Goal: Task Accomplishment & Management: Complete application form

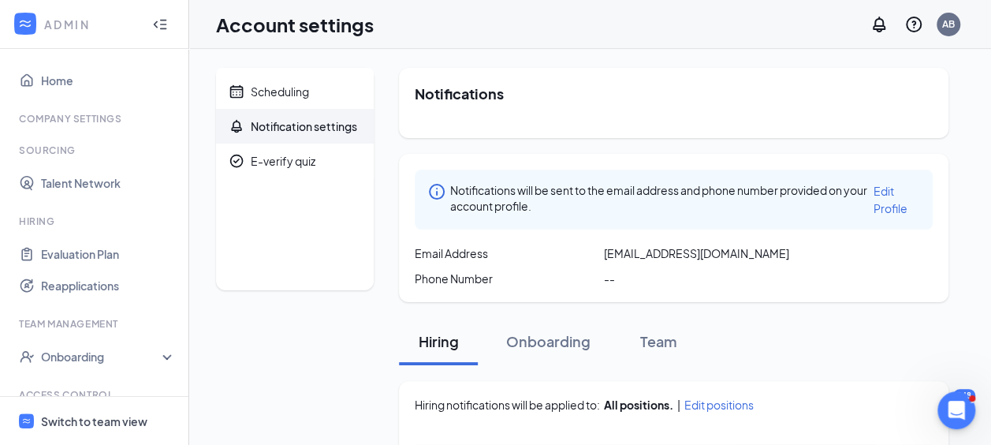
drag, startPoint x: 74, startPoint y: 423, endPoint x: 63, endPoint y: 419, distance: 11.7
click at [74, 423] on div "Switch to team view" at bounding box center [94, 421] width 106 height 16
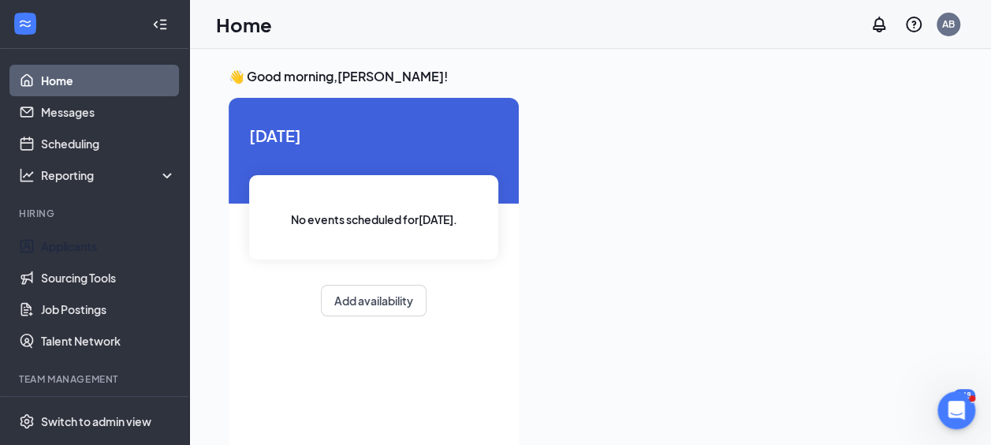
drag, startPoint x: 83, startPoint y: 246, endPoint x: 88, endPoint y: 240, distance: 8.4
click at [82, 246] on link "Applicants" at bounding box center [108, 246] width 135 height 32
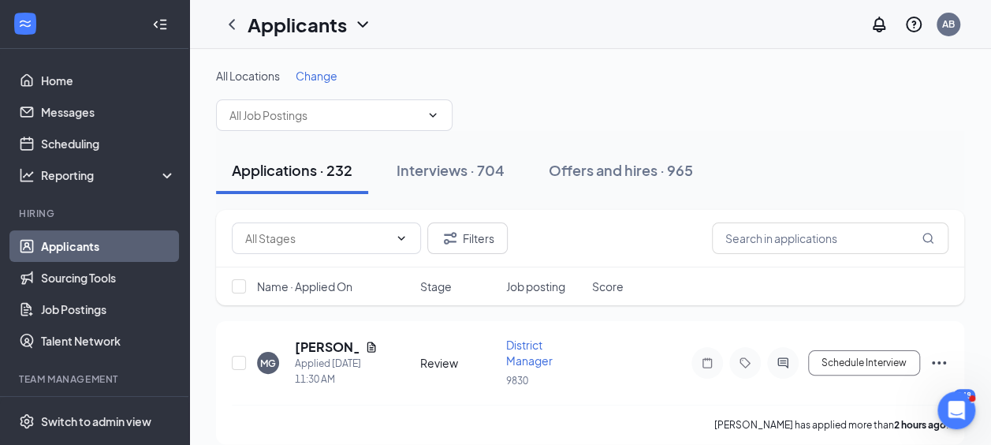
click at [465, 173] on div "Interviews · 704" at bounding box center [451, 170] width 108 height 20
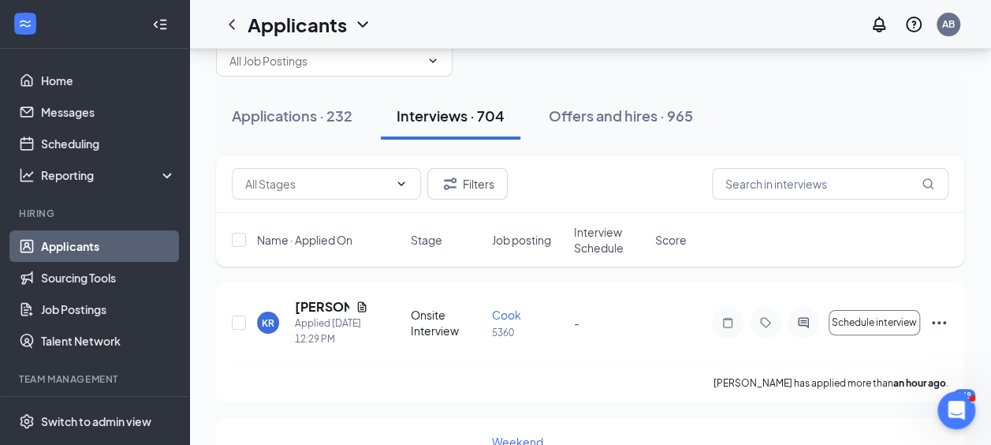
scroll to position [79, 0]
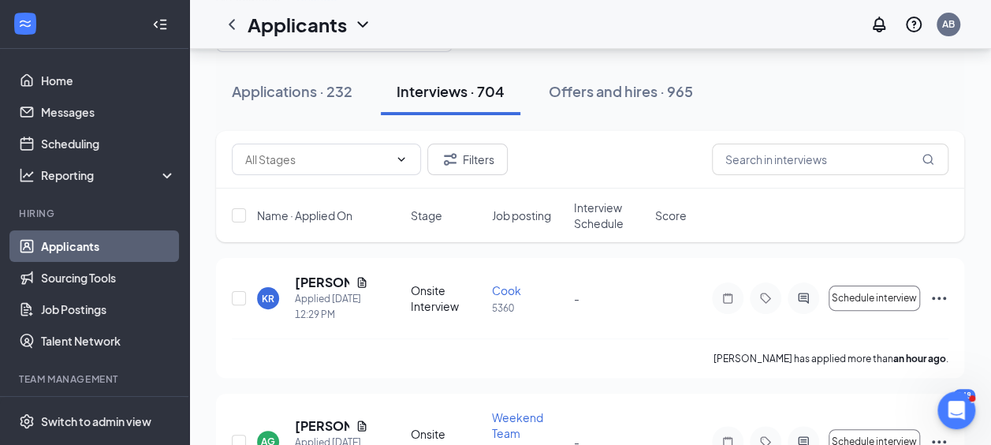
drag, startPoint x: 937, startPoint y: 297, endPoint x: 926, endPoint y: 293, distance: 11.7
click at [935, 295] on icon "Ellipses" at bounding box center [939, 298] width 19 height 19
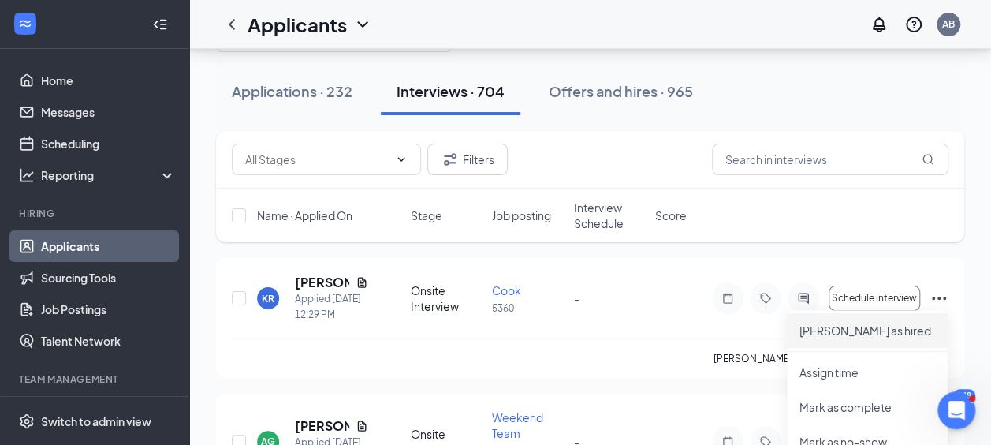
click at [853, 325] on p "Mark as hired" at bounding box center [868, 331] width 136 height 16
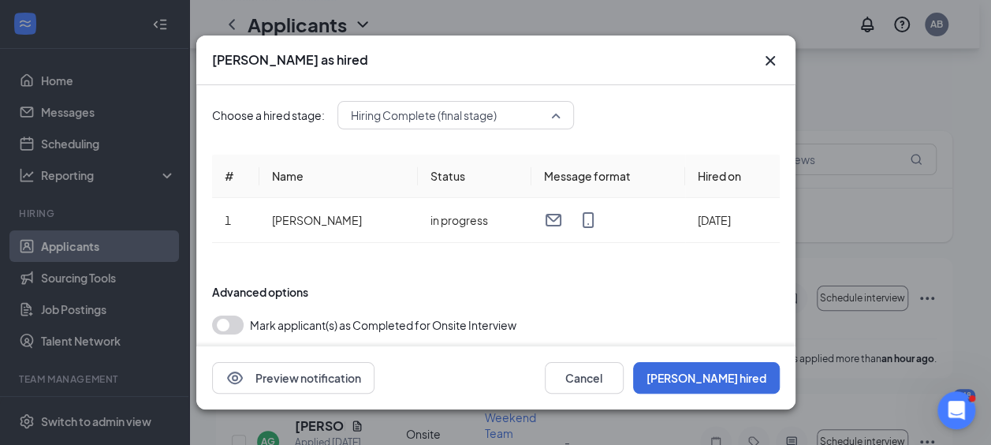
click at [557, 110] on span "Hiring Complete (final stage)" at bounding box center [456, 115] width 210 height 24
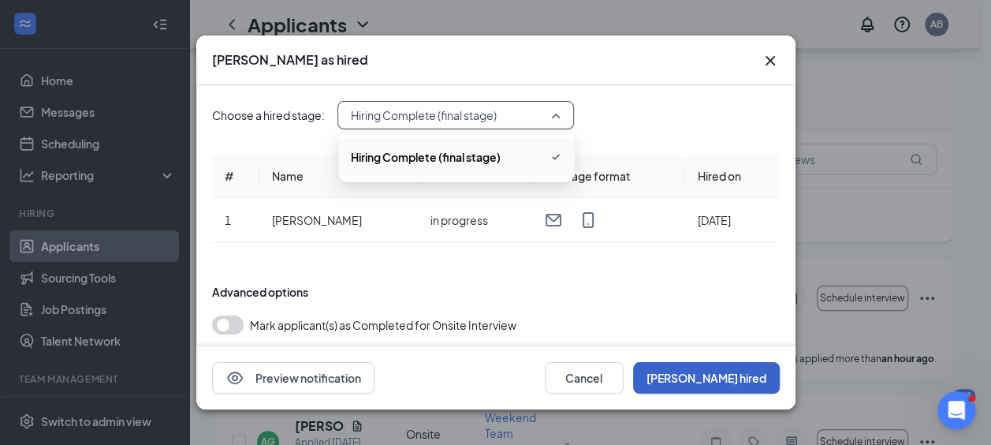
click at [730, 381] on button "Mark hired" at bounding box center [706, 378] width 147 height 32
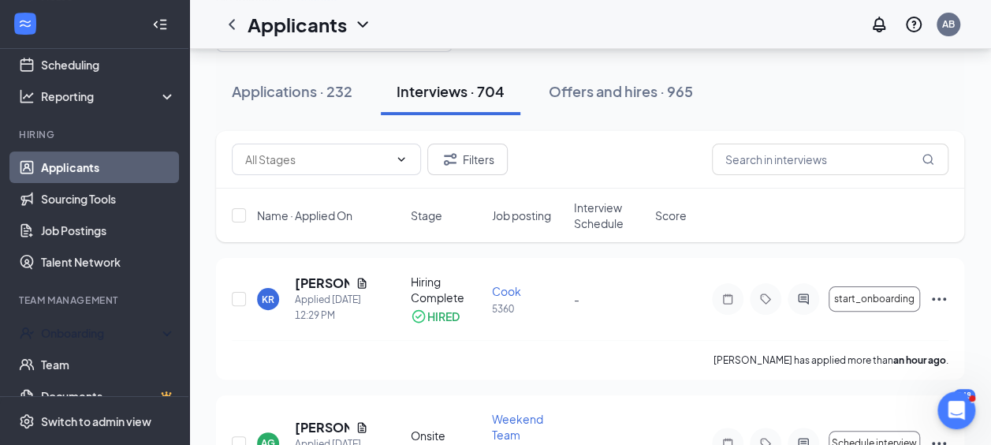
click at [68, 328] on div "Onboarding" at bounding box center [101, 333] width 121 height 16
click at [76, 360] on link "Overview" at bounding box center [108, 365] width 135 height 32
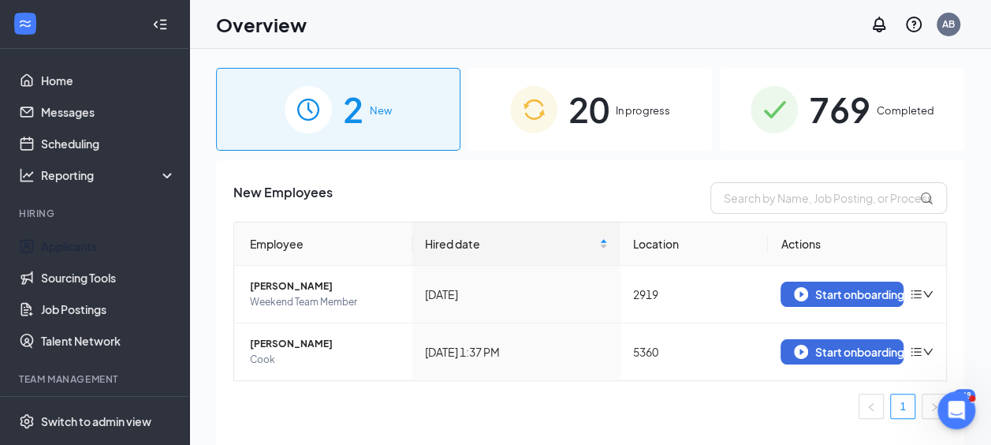
drag, startPoint x: 91, startPoint y: 244, endPoint x: 192, endPoint y: 261, distance: 102.4
click at [91, 244] on link "Applicants" at bounding box center [108, 246] width 135 height 32
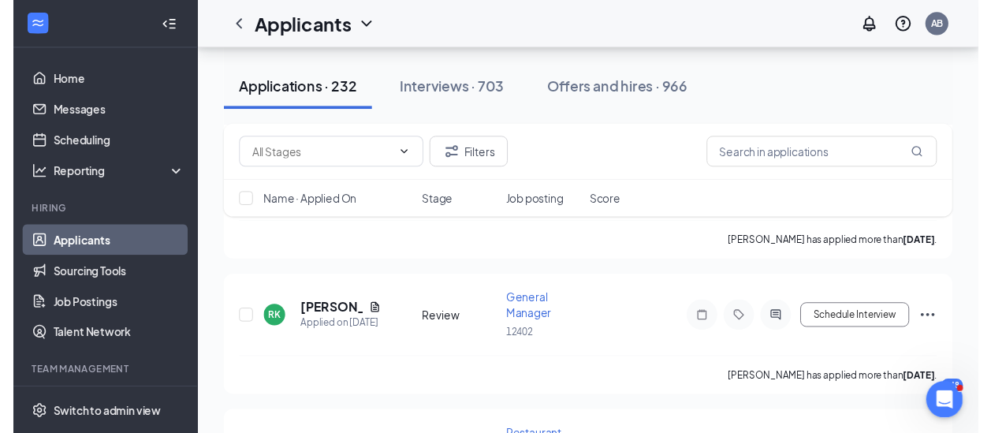
scroll to position [2051, 0]
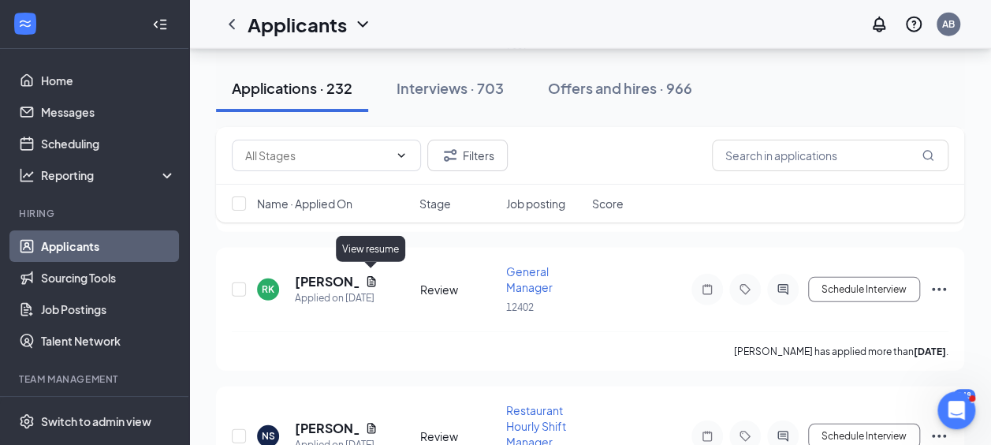
click at [371, 280] on icon "Document" at bounding box center [371, 281] width 9 height 10
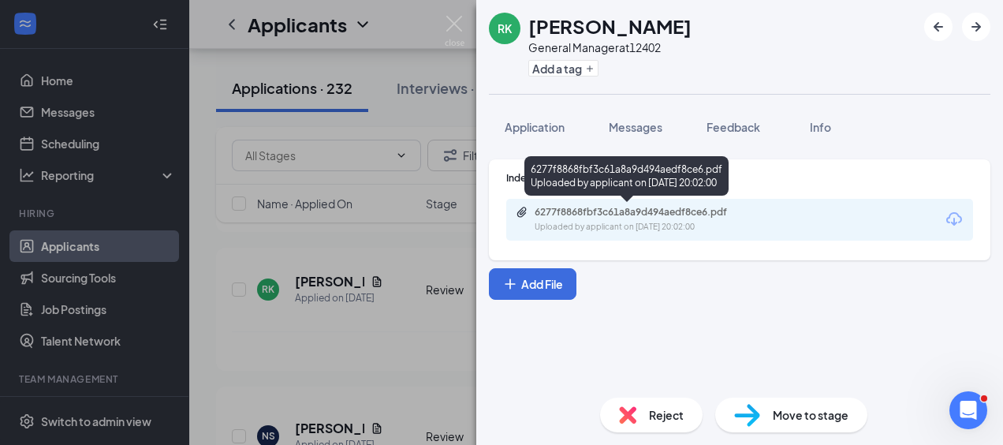
click at [588, 221] on div "Uploaded by applicant on Aug 23, 2025 at 20:02:00" at bounding box center [653, 227] width 237 height 13
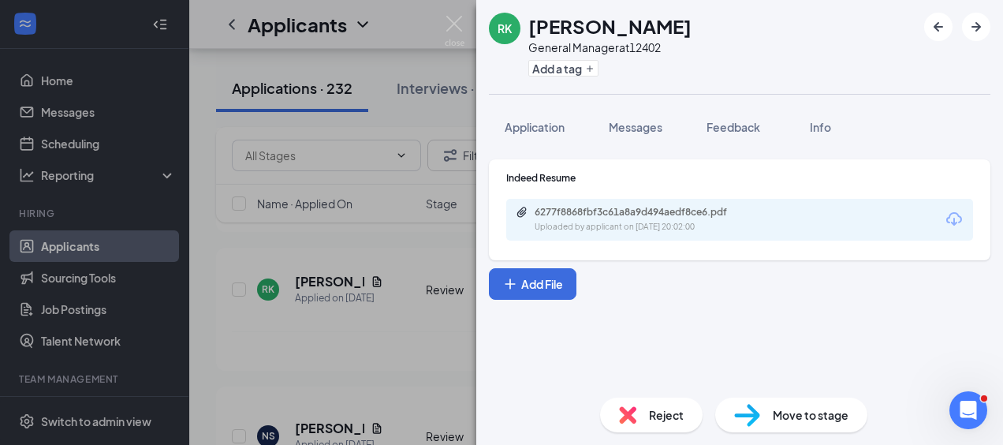
click at [393, 117] on div "RK Rasha Kanaan General Manager at 12402 Add a tag Application Messages Feedbac…" at bounding box center [501, 222] width 1003 height 445
click at [453, 30] on div "Applicants AB" at bounding box center [596, 24] width 814 height 49
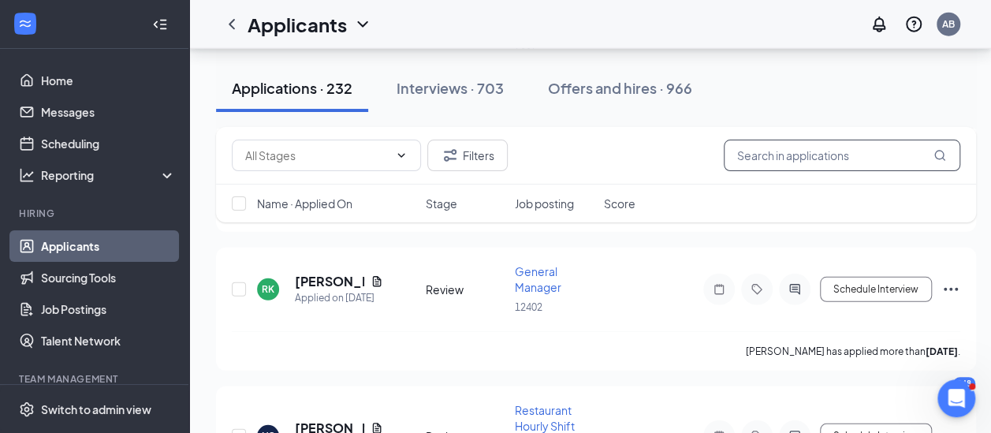
click at [817, 161] on input "text" at bounding box center [842, 156] width 237 height 32
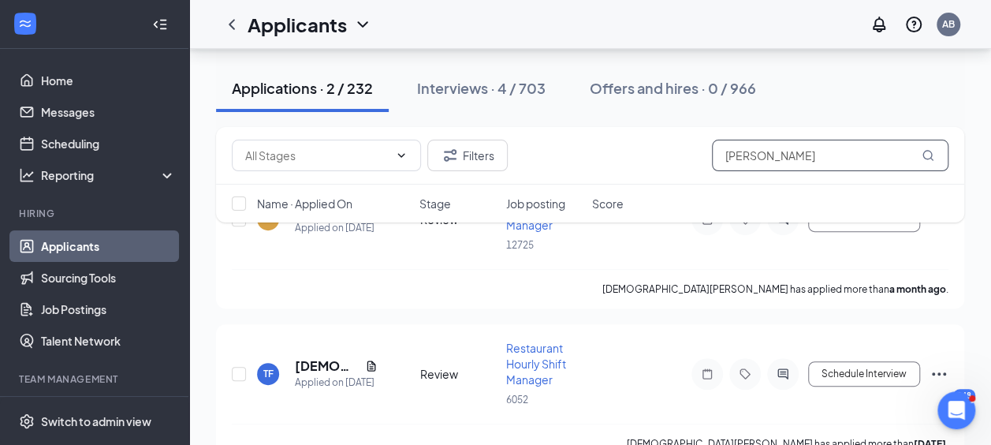
scroll to position [158, 0]
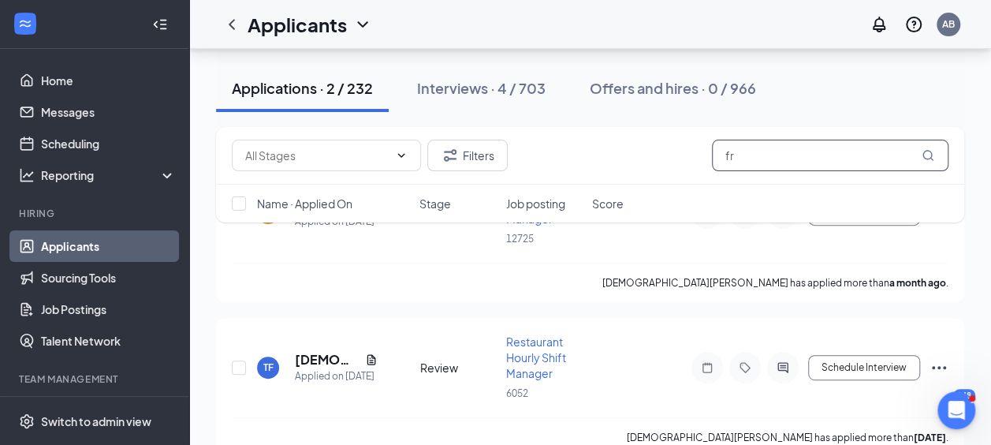
type input "f"
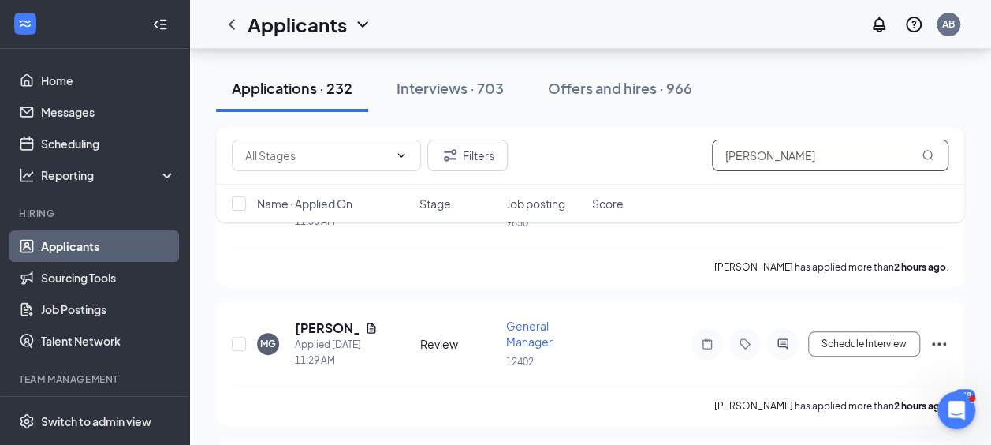
type input "beth"
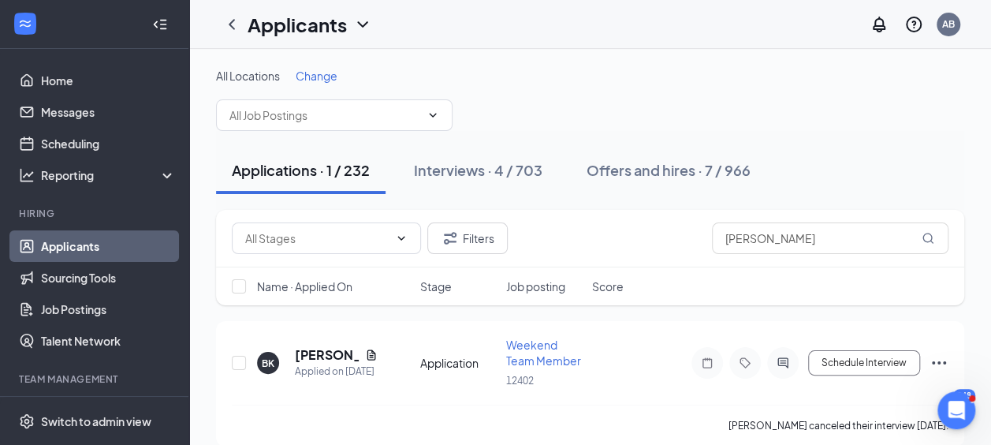
click at [480, 162] on div "Interviews · 4 / 703" at bounding box center [478, 170] width 129 height 20
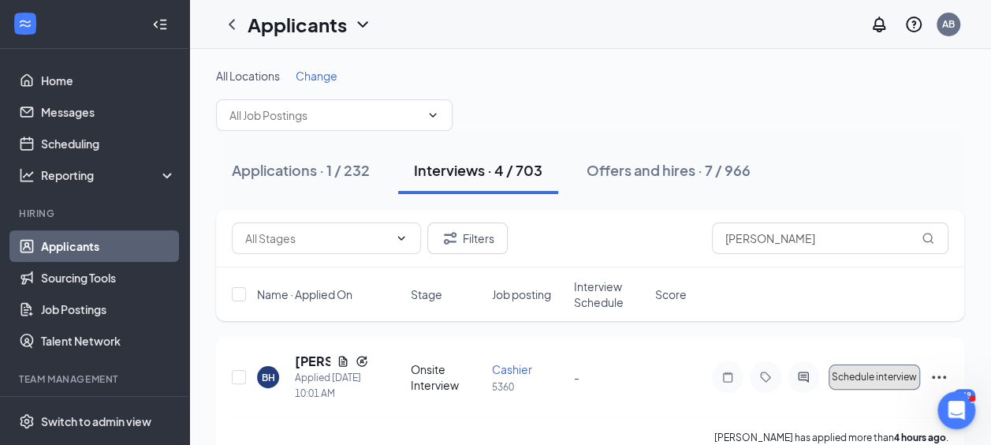
click at [888, 381] on span "Schedule interview" at bounding box center [874, 376] width 85 height 11
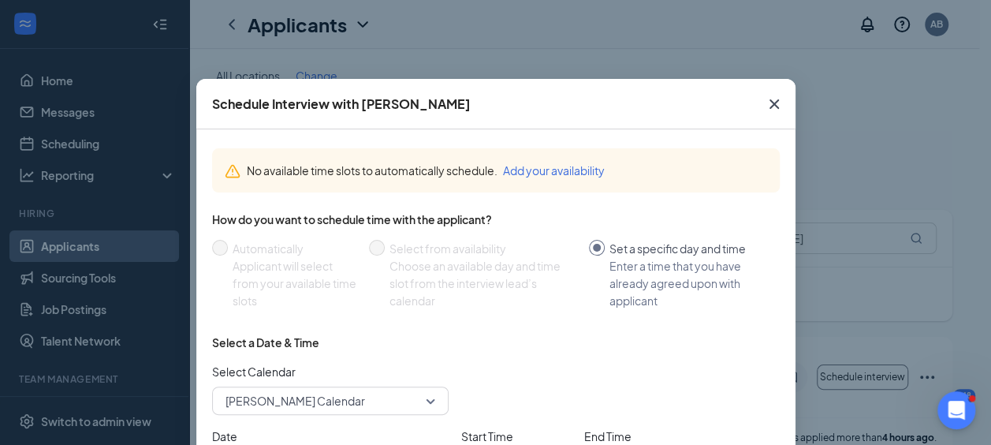
click at [765, 107] on icon "Cross" at bounding box center [774, 104] width 19 height 19
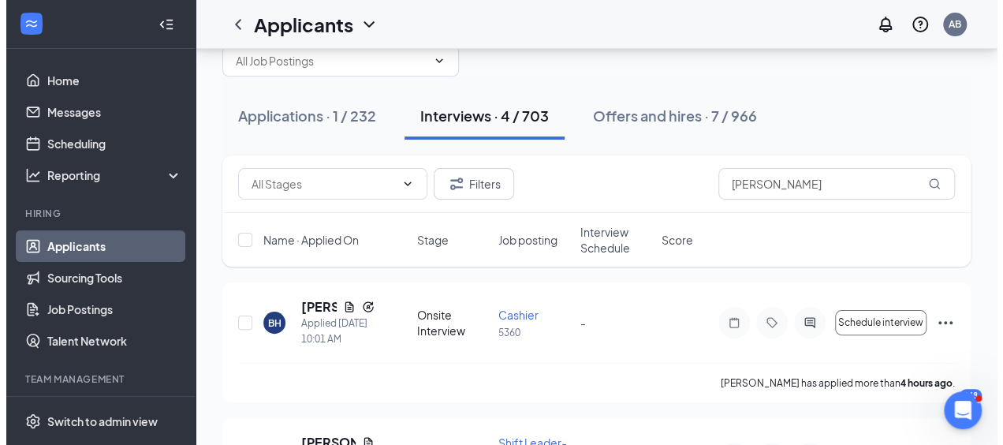
scroll to position [79, 0]
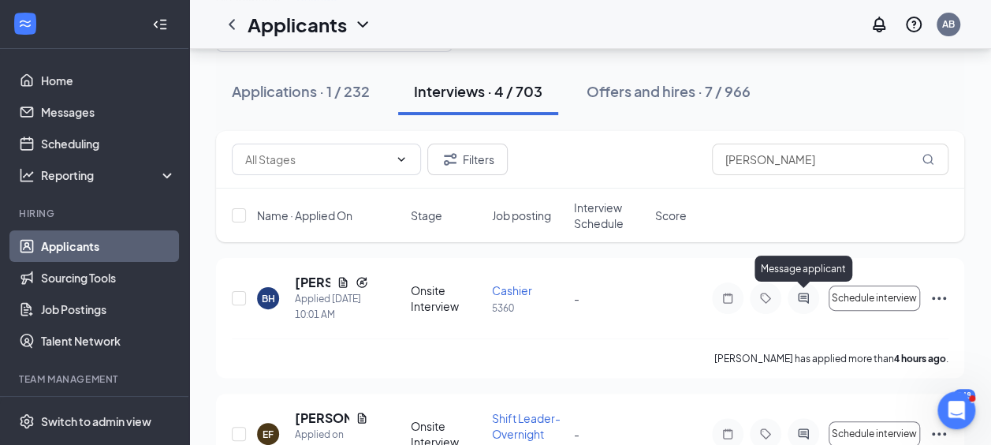
click at [801, 294] on icon "ActiveChat" at bounding box center [803, 298] width 19 height 13
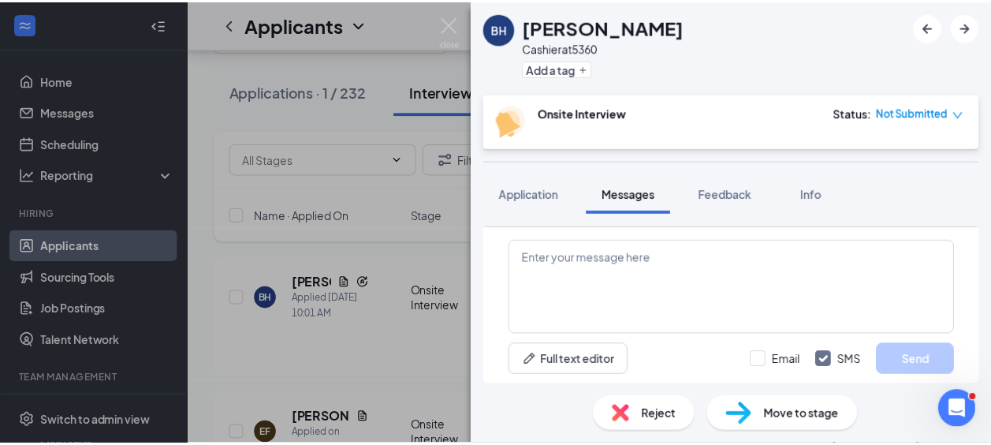
scroll to position [563, 0]
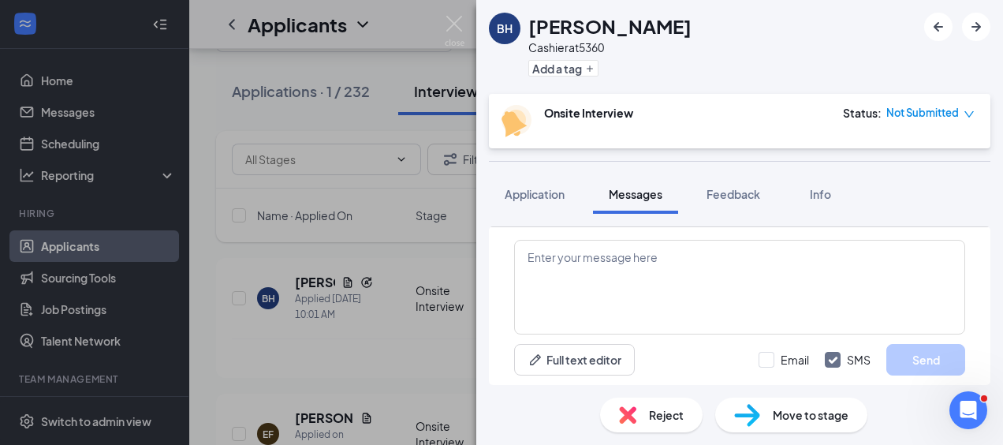
click at [800, 415] on span "Move to stage" at bounding box center [811, 414] width 76 height 17
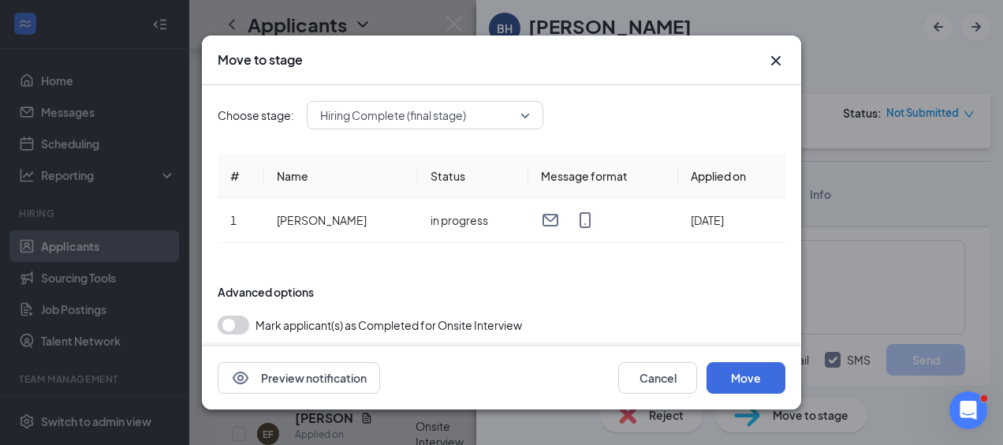
click at [527, 113] on span "Hiring Complete (final stage)" at bounding box center [425, 115] width 210 height 24
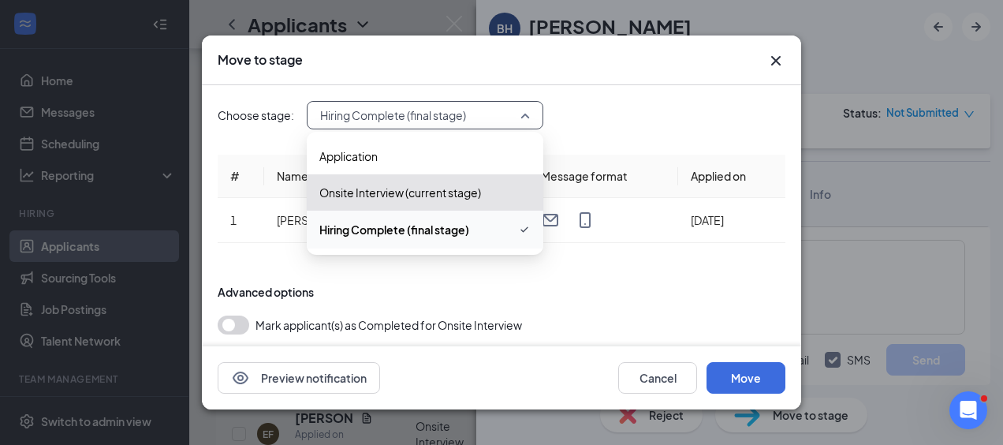
click at [460, 229] on span "Hiring Complete (final stage)" at bounding box center [394, 229] width 150 height 17
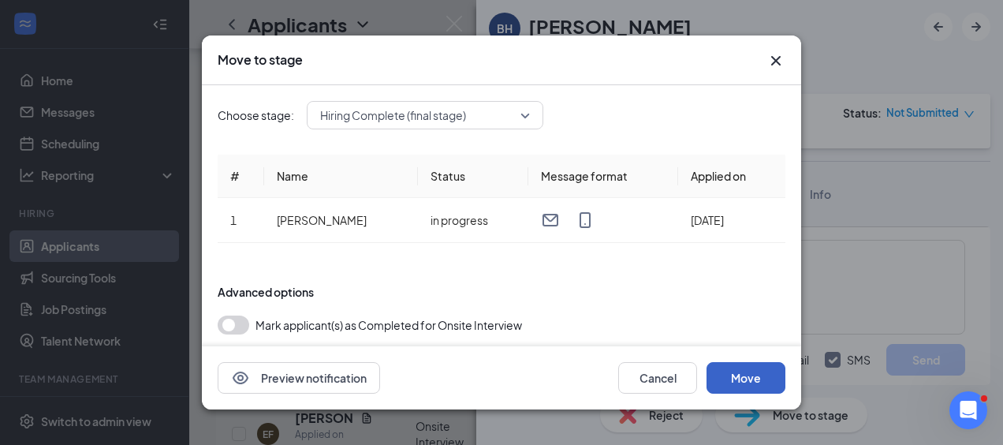
click at [762, 379] on button "Move" at bounding box center [746, 378] width 79 height 32
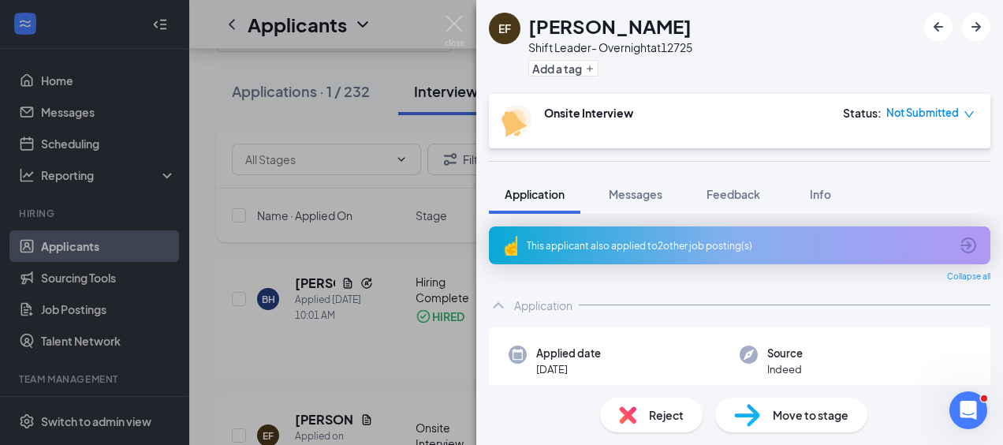
click at [442, 24] on div "EF Elizabeth Fowler Shift Leader- Overnight at 12725 Add a tag Onsite Interview…" at bounding box center [501, 222] width 1003 height 445
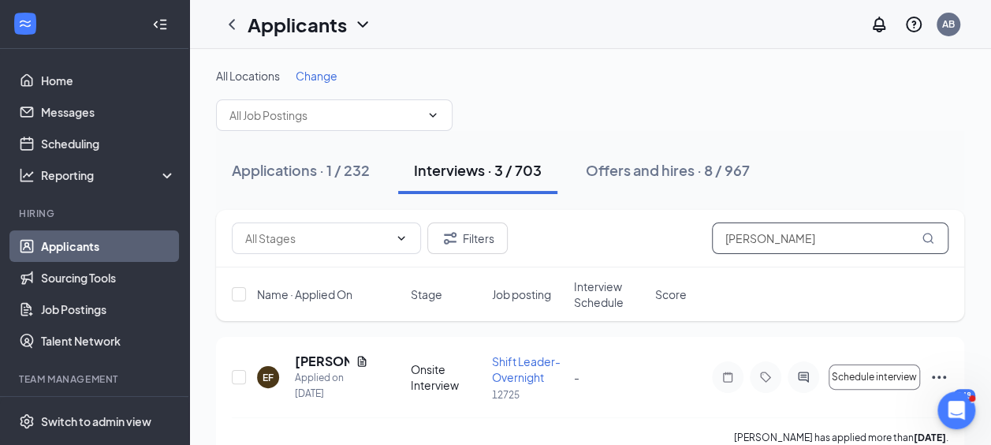
click at [786, 244] on input "beth" at bounding box center [830, 238] width 237 height 32
type input "b"
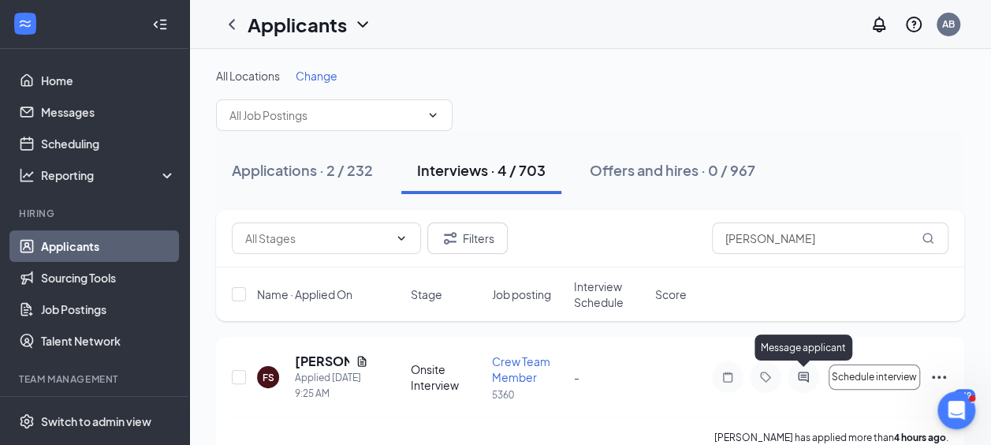
click at [800, 377] on icon "ActiveChat" at bounding box center [803, 377] width 19 height 13
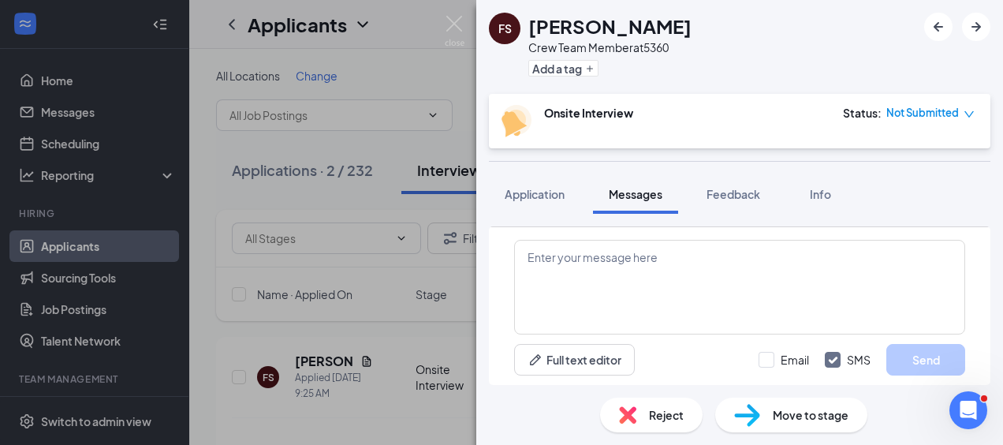
scroll to position [547, 0]
click at [832, 421] on span "Move to stage" at bounding box center [811, 414] width 76 height 17
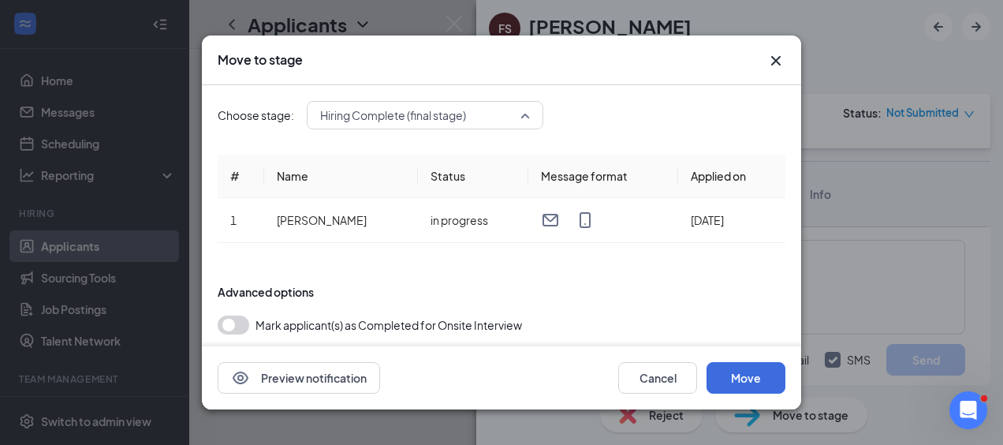
click at [521, 109] on span "Hiring Complete (final stage)" at bounding box center [425, 115] width 210 height 24
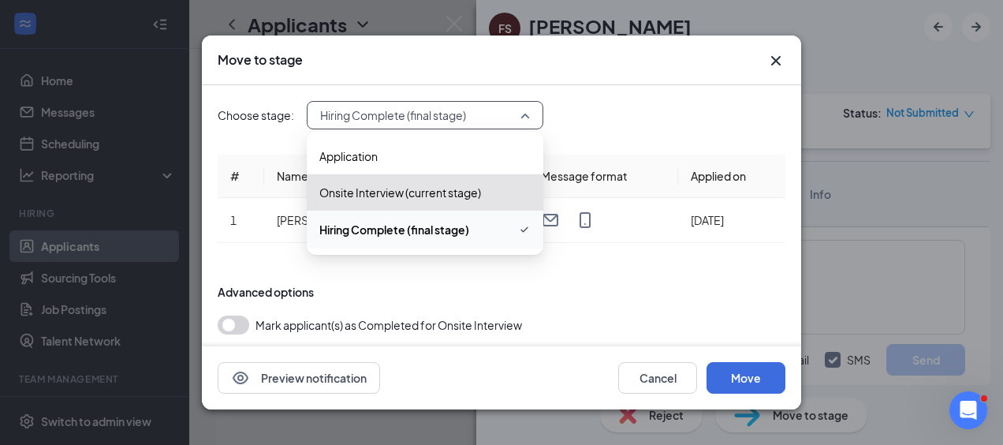
click at [473, 230] on span "Hiring Complete (final stage)" at bounding box center [424, 229] width 211 height 19
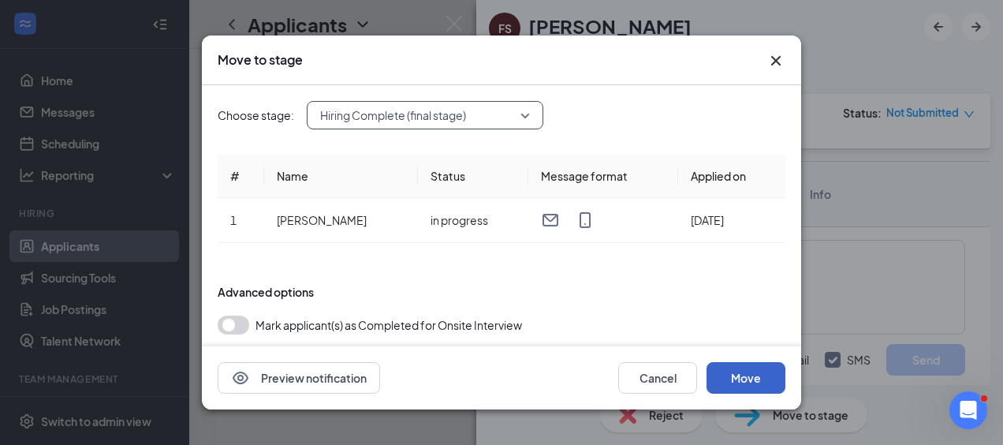
click at [752, 379] on button "Move" at bounding box center [746, 378] width 79 height 32
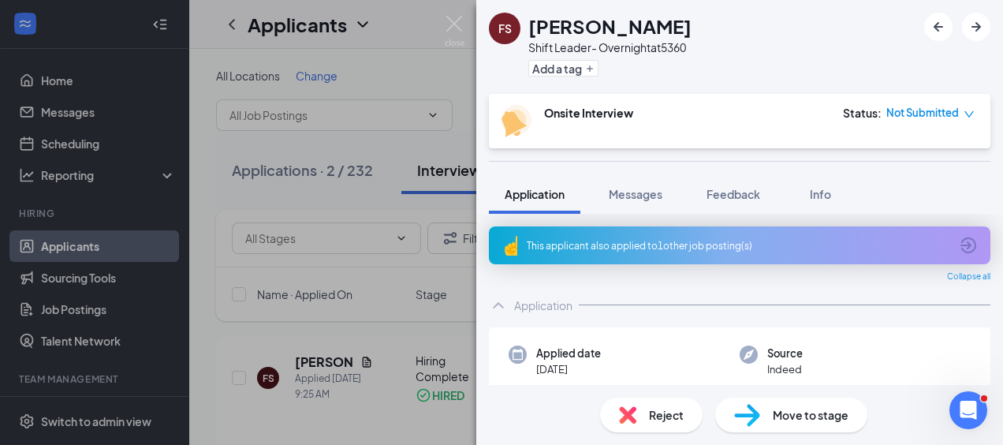
drag, startPoint x: 460, startPoint y: 13, endPoint x: 464, endPoint y: 27, distance: 14.7
click at [459, 13] on div "FS franklin Smith Shift Leader- Overnight at 5360 Add a tag Onsite Interview St…" at bounding box center [501, 222] width 1003 height 445
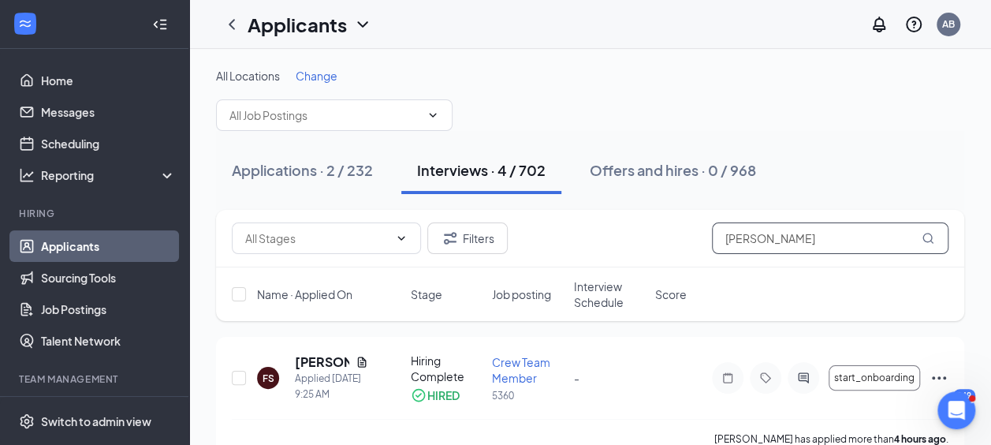
drag, startPoint x: 790, startPoint y: 237, endPoint x: 595, endPoint y: 262, distance: 197.2
click at [595, 262] on div "Filters franklin" at bounding box center [590, 239] width 748 height 58
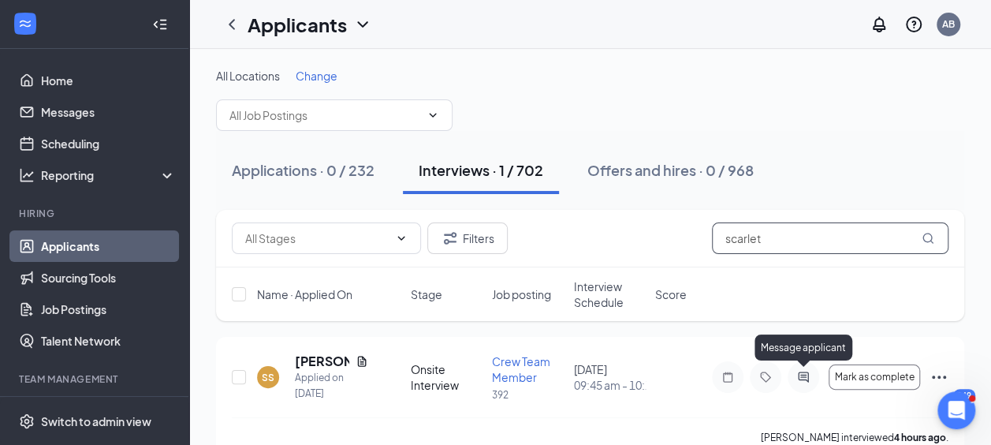
type input "scarlet"
click at [804, 372] on icon "ActiveChat" at bounding box center [803, 377] width 19 height 13
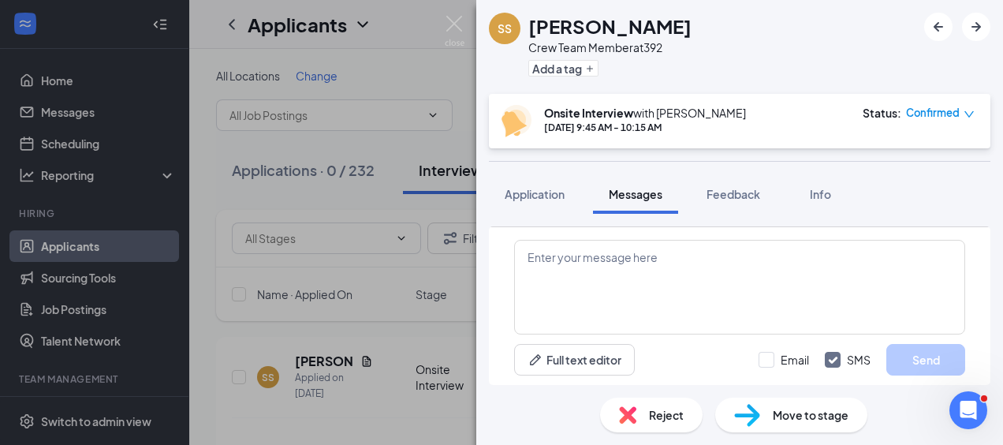
scroll to position [972, 0]
click at [639, 256] on textarea at bounding box center [739, 287] width 451 height 95
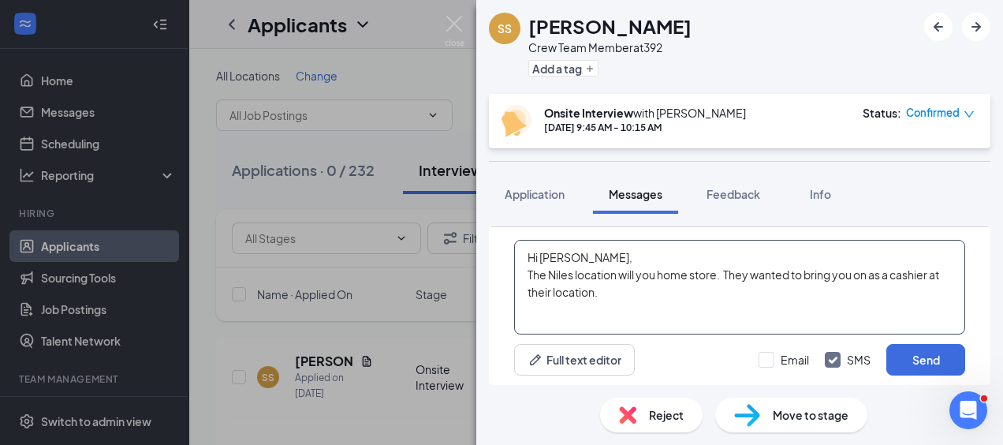
type textarea "Hi Scarlett, The Niles location will you home store. They wanted to bring you o…"
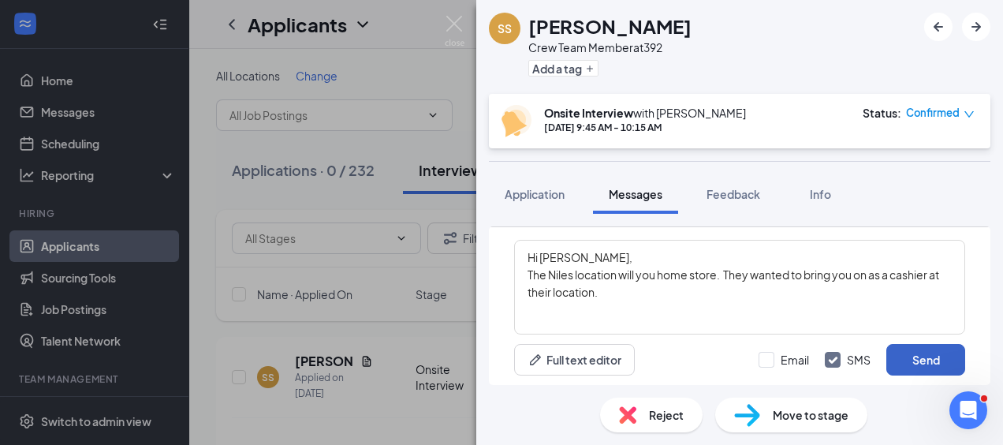
click at [916, 356] on button "Send" at bounding box center [925, 360] width 79 height 32
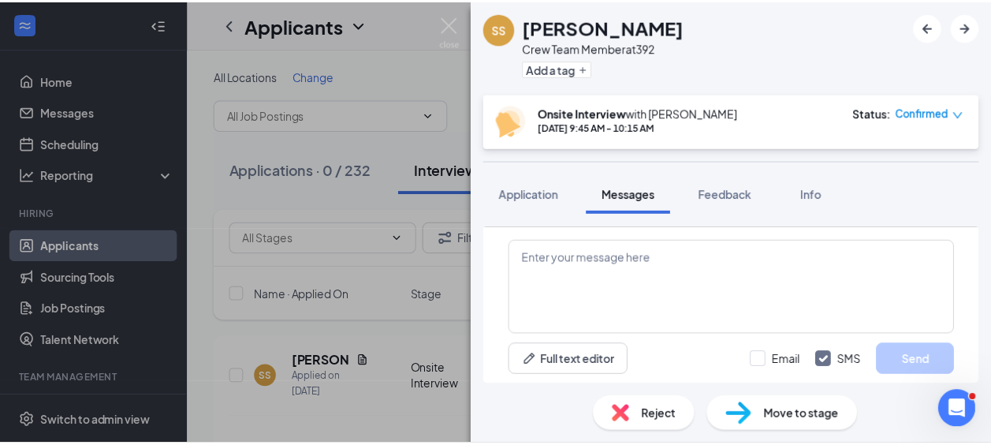
scroll to position [1107, 0]
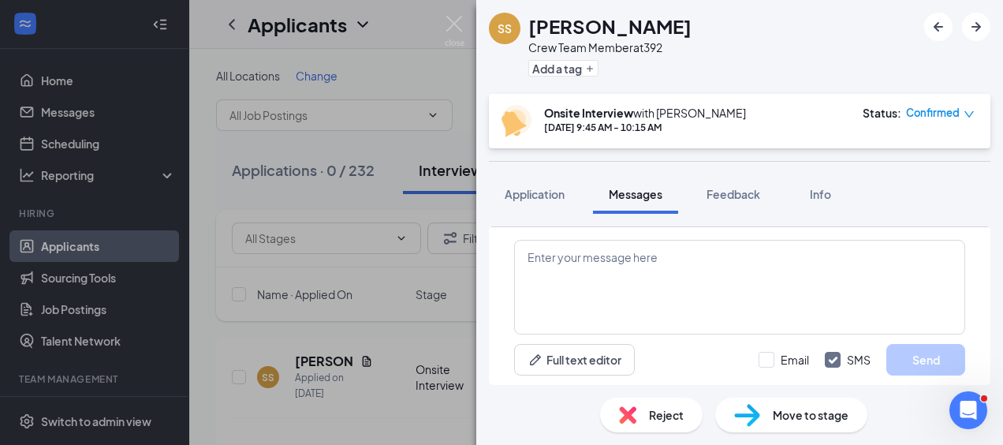
click at [802, 414] on span "Move to stage" at bounding box center [811, 414] width 76 height 17
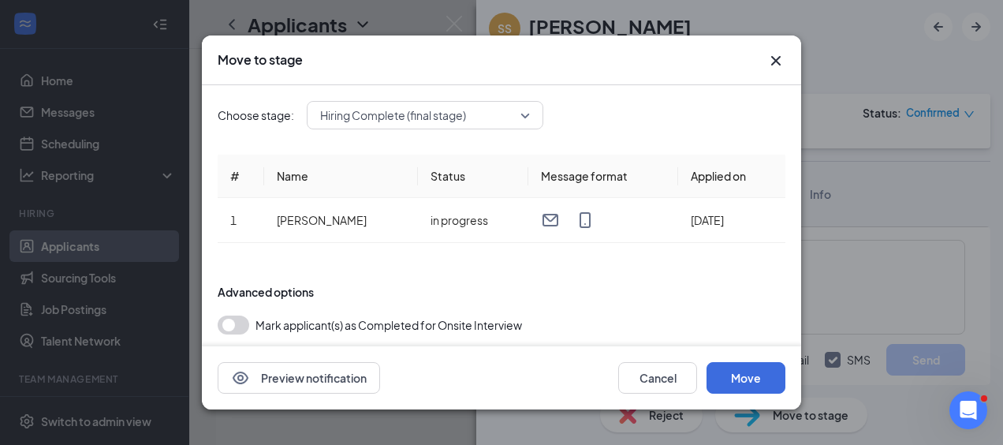
click at [515, 121] on span "Hiring Complete (final stage)" at bounding box center [418, 115] width 196 height 24
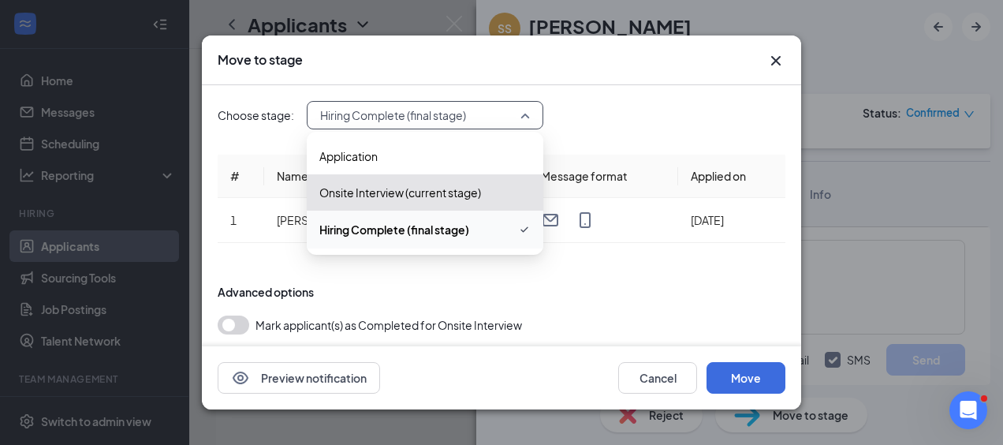
drag, startPoint x: 458, startPoint y: 230, endPoint x: 536, endPoint y: 259, distance: 83.4
click at [460, 230] on span "Hiring Complete (final stage)" at bounding box center [394, 229] width 150 height 17
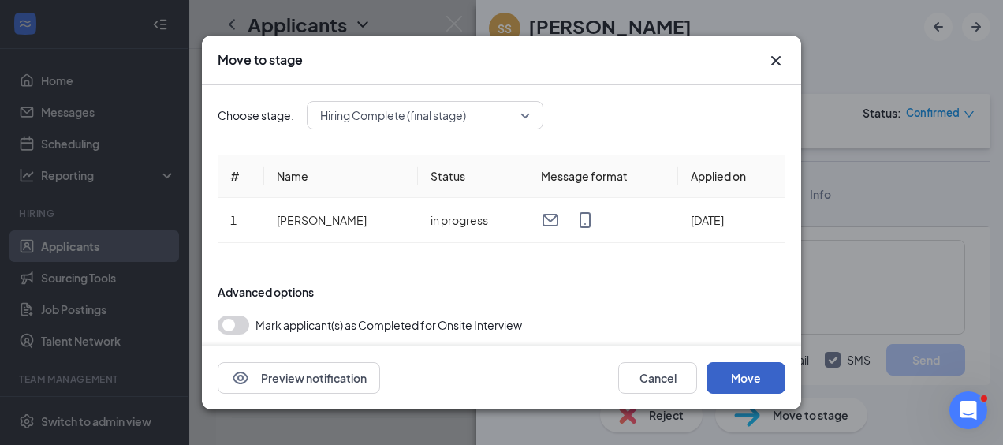
click at [740, 383] on button "Move" at bounding box center [746, 378] width 79 height 32
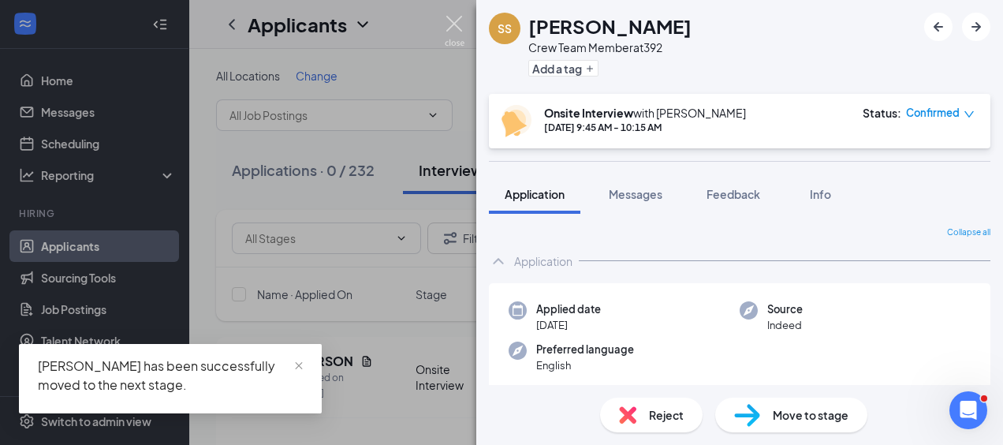
drag, startPoint x: 452, startPoint y: 28, endPoint x: 460, endPoint y: 39, distance: 13.6
click at [453, 28] on img at bounding box center [455, 31] width 20 height 31
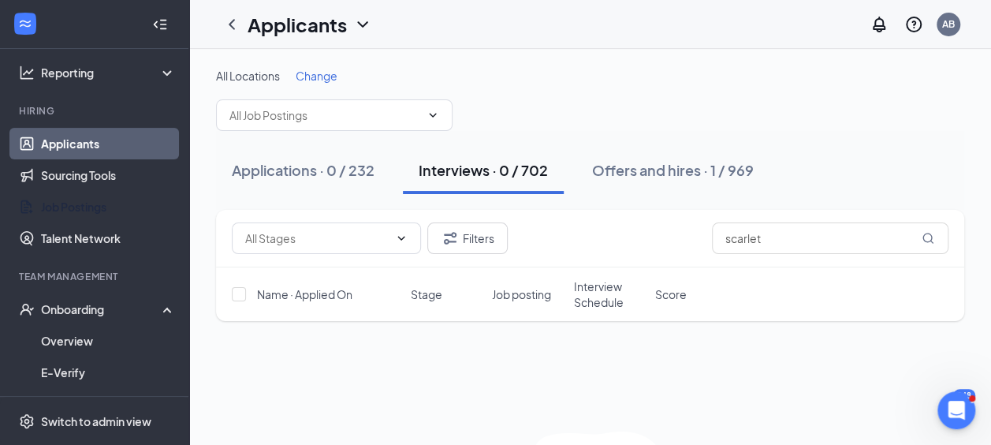
scroll to position [158, 0]
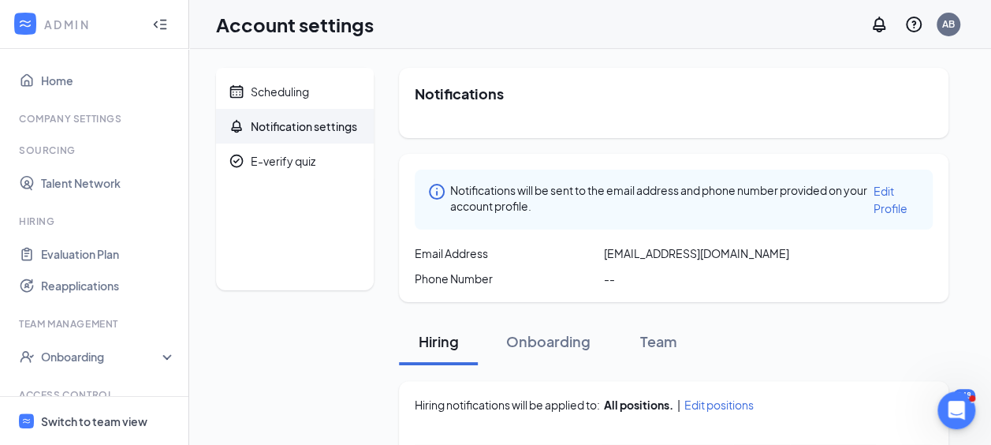
click at [130, 429] on span "Switch to team view" at bounding box center [108, 421] width 135 height 48
drag, startPoint x: 124, startPoint y: 424, endPoint x: 122, endPoint y: 416, distance: 8.8
click at [122, 424] on div "Switch to team view" at bounding box center [94, 421] width 106 height 16
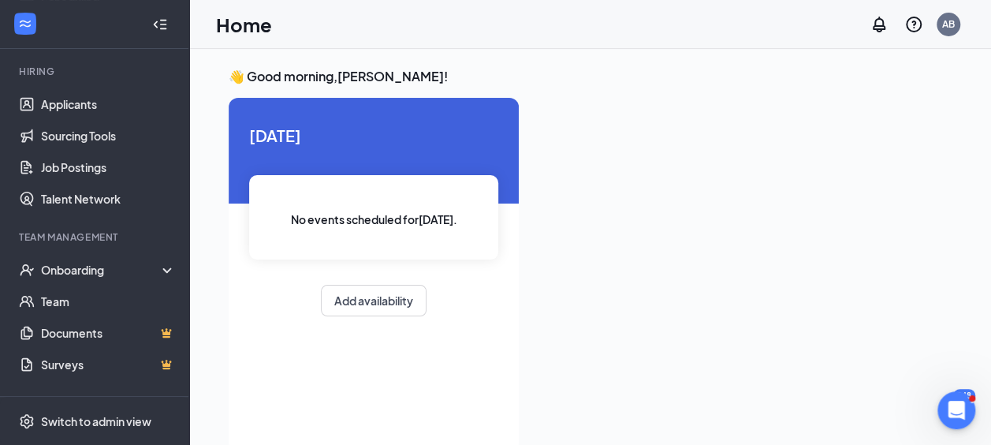
scroll to position [158, 0]
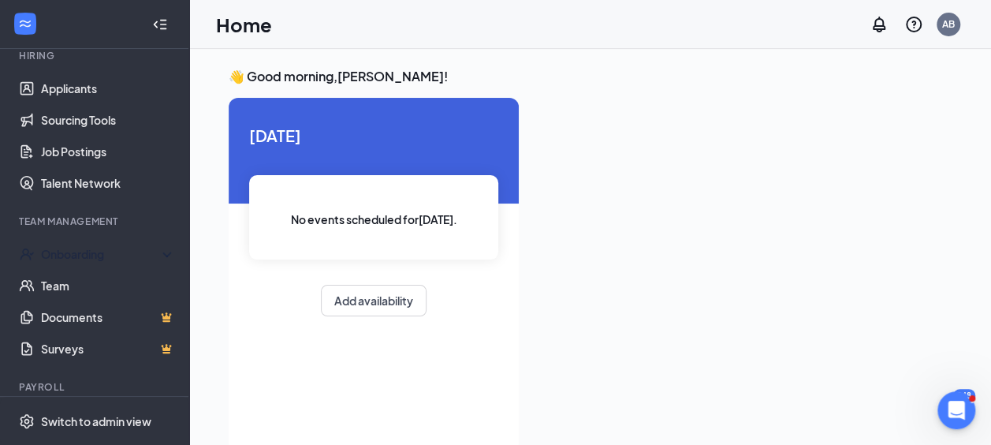
click at [96, 248] on div "Onboarding" at bounding box center [101, 254] width 121 height 16
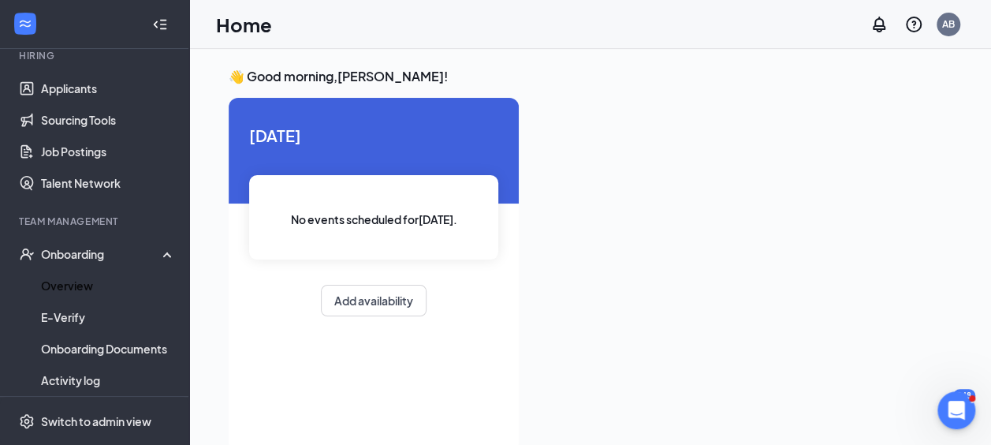
click at [80, 290] on link "Overview" at bounding box center [108, 286] width 135 height 32
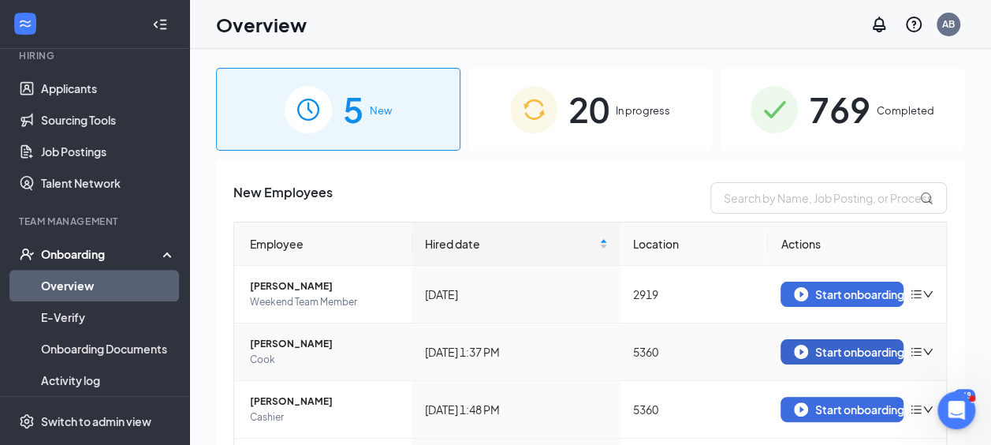
click at [817, 353] on div "Start onboarding" at bounding box center [842, 352] width 96 height 14
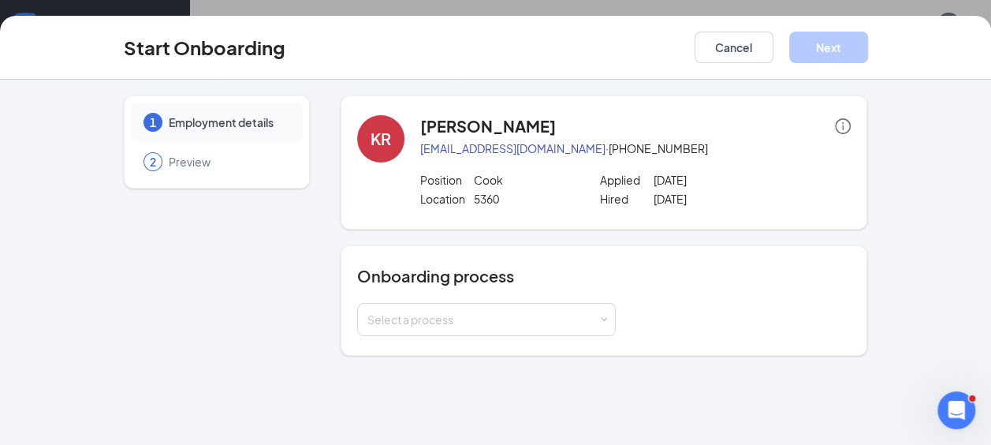
click at [495, 315] on div "Select a process" at bounding box center [483, 320] width 231 height 16
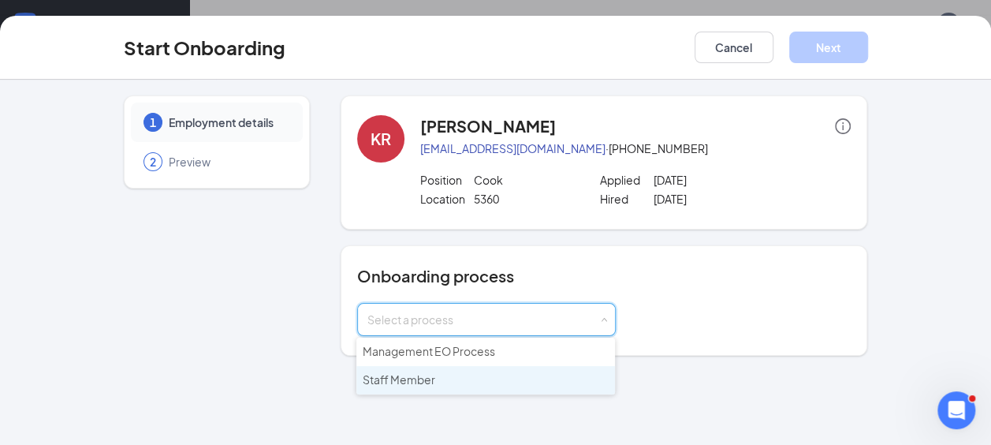
click at [454, 382] on li "Staff Member" at bounding box center [485, 380] width 259 height 28
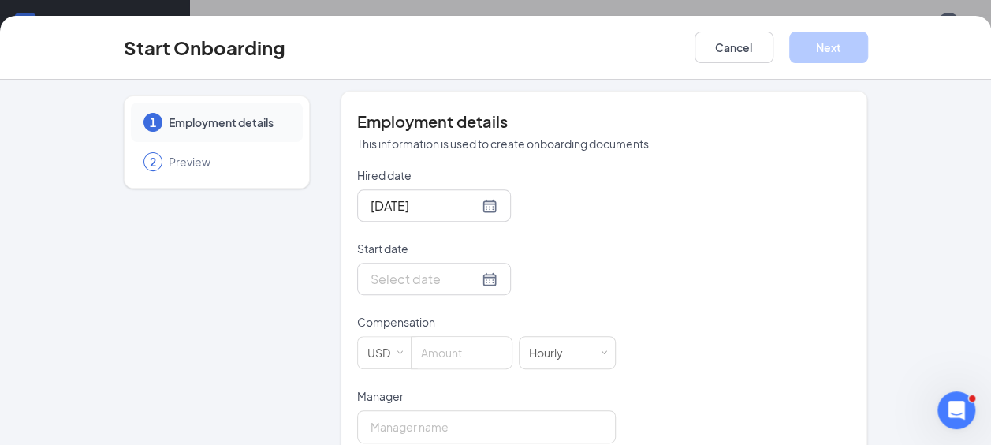
scroll to position [312, 0]
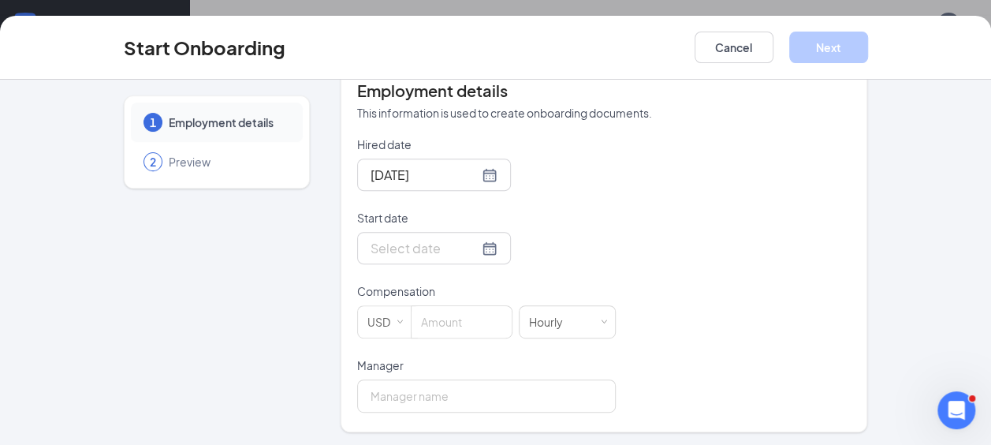
click at [465, 244] on div at bounding box center [434, 248] width 127 height 20
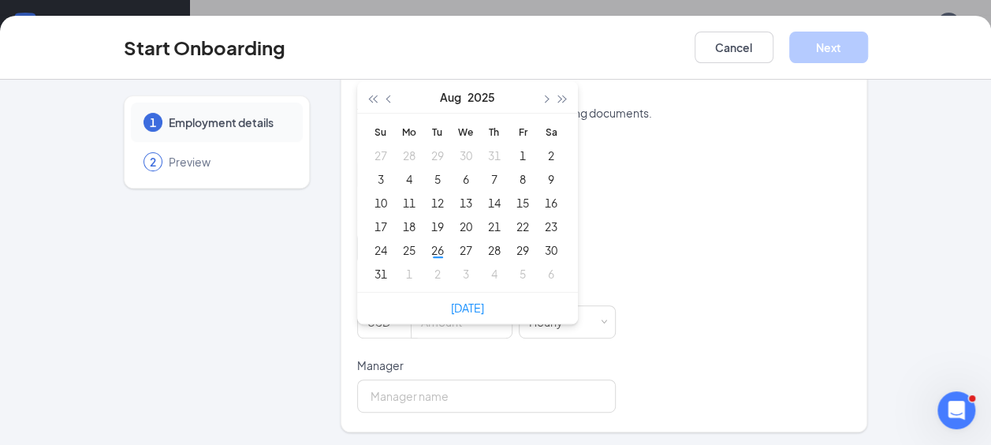
type input "[DATE]"
click at [455, 303] on link "[DATE]" at bounding box center [467, 307] width 33 height 14
type input "[DATE]"
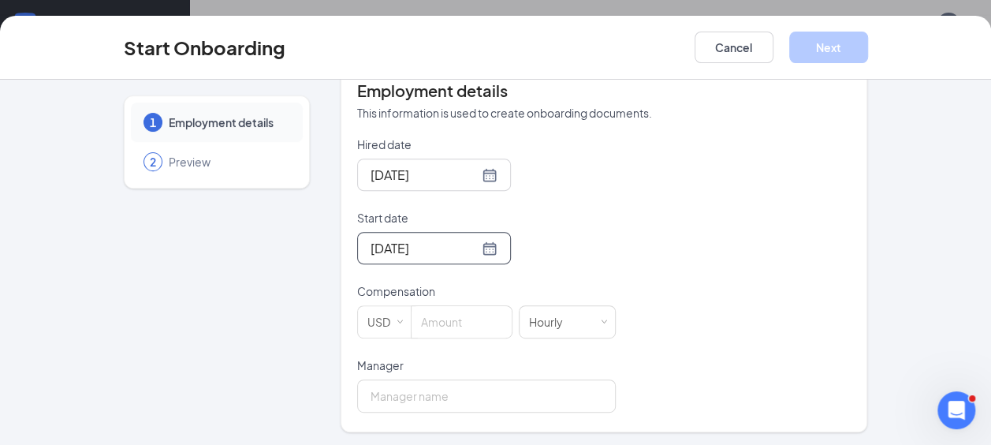
click at [451, 315] on input at bounding box center [462, 322] width 100 height 32
type input "11.5"
click at [465, 388] on input "Manager" at bounding box center [486, 395] width 259 height 33
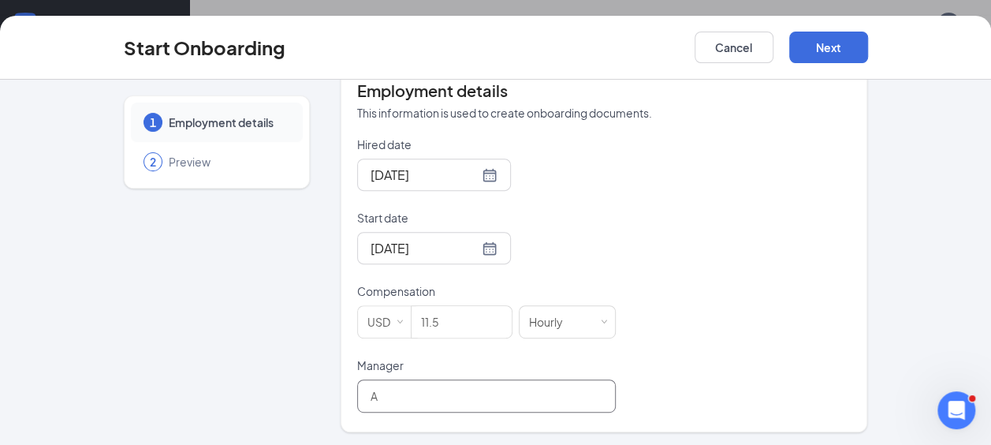
type input "[PERSON_NAME]"
click at [821, 43] on button "Next" at bounding box center [828, 48] width 79 height 32
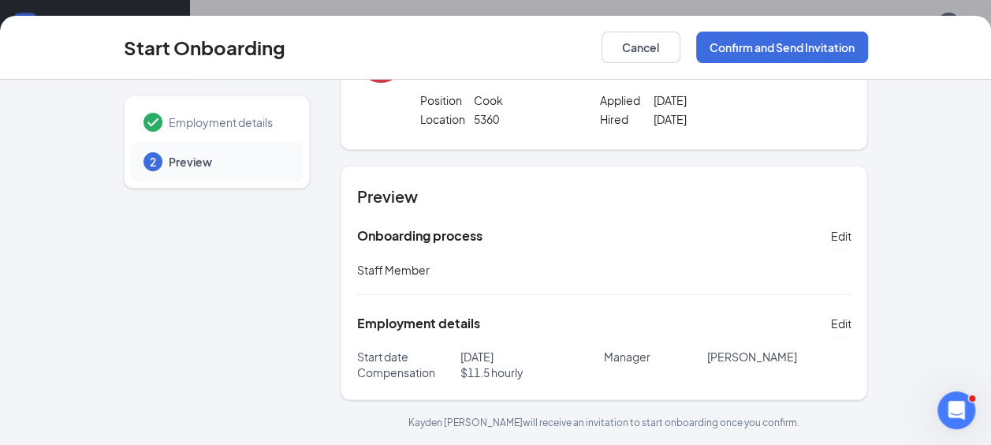
scroll to position [78, 0]
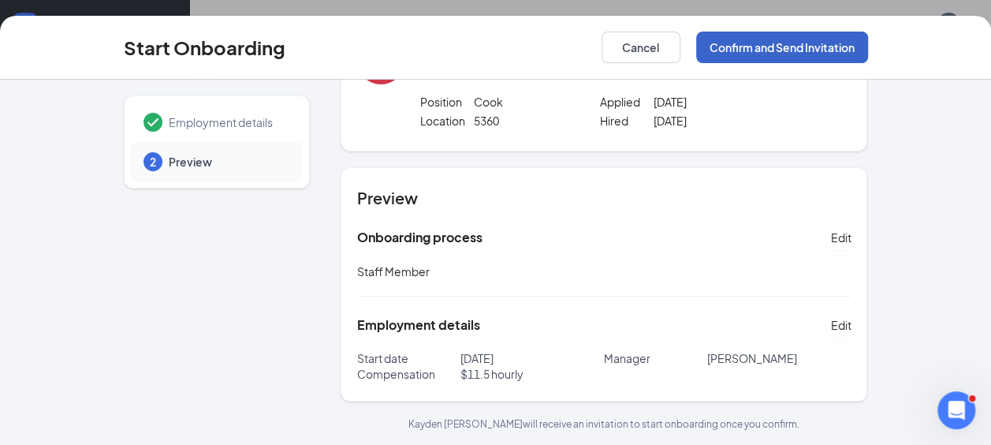
click at [820, 45] on button "Confirm and Send Invitation" at bounding box center [782, 48] width 172 height 32
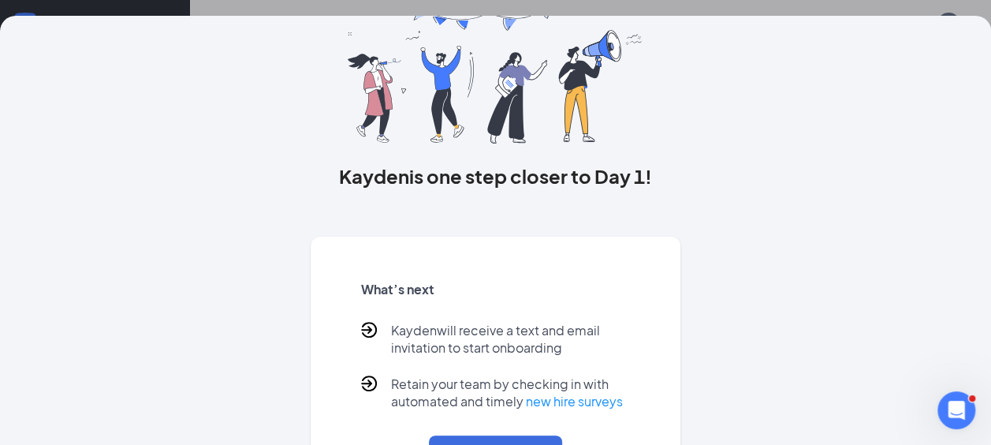
scroll to position [145, 0]
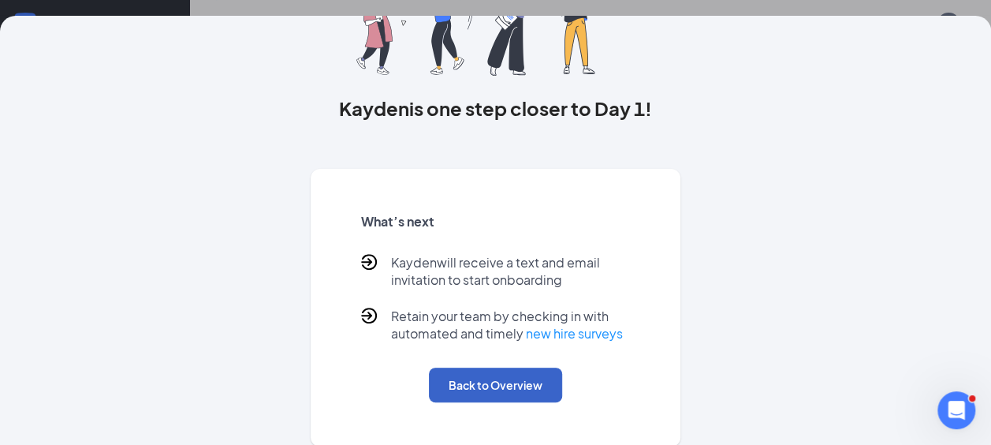
click at [511, 379] on button "Back to Overview" at bounding box center [495, 385] width 133 height 35
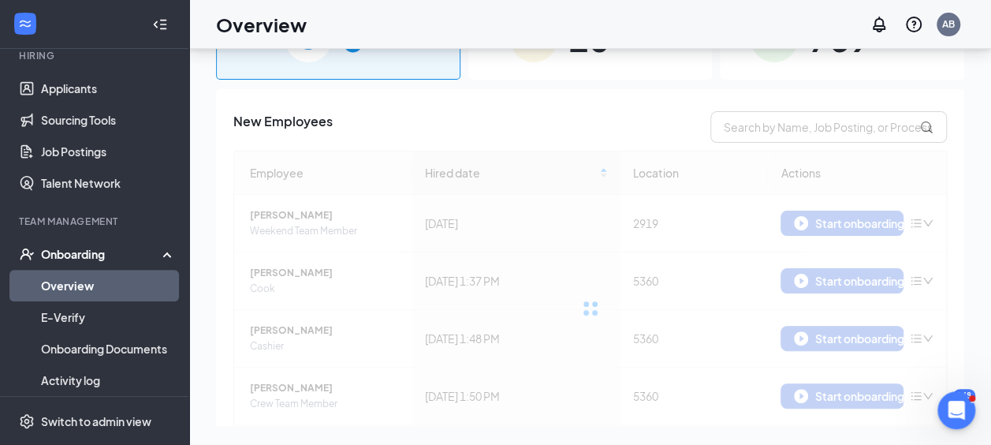
scroll to position [0, 0]
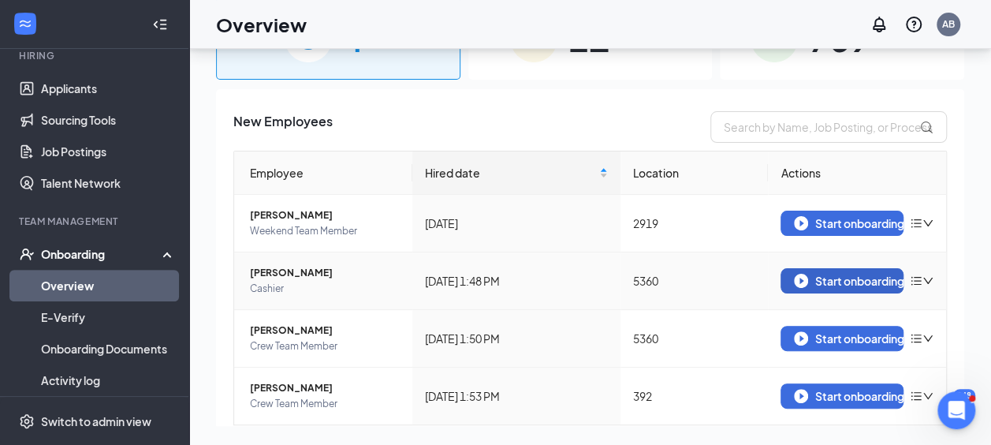
click at [832, 272] on button "Start onboarding" at bounding box center [842, 280] width 123 height 25
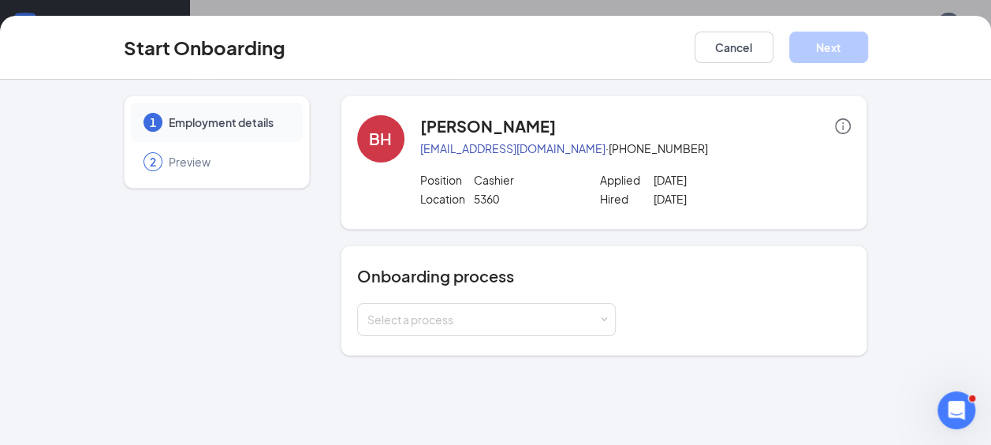
click at [555, 319] on div "Select a process" at bounding box center [483, 320] width 231 height 16
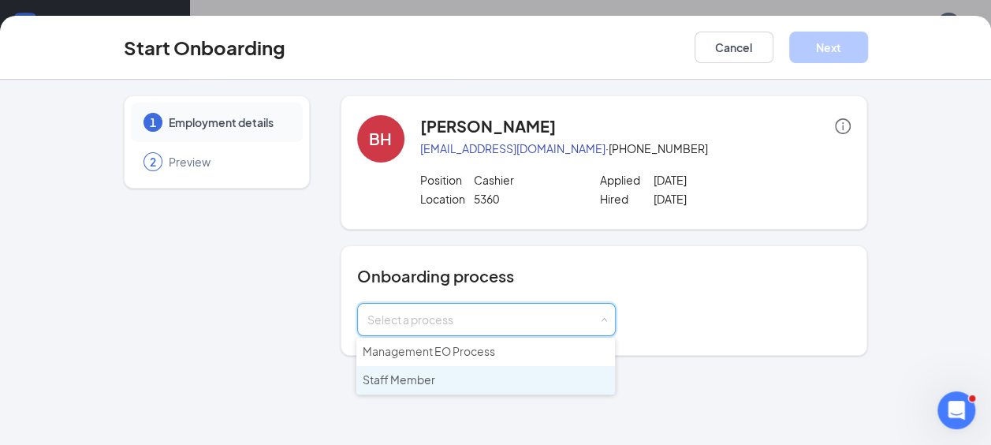
click at [487, 376] on li "Staff Member" at bounding box center [485, 380] width 259 height 28
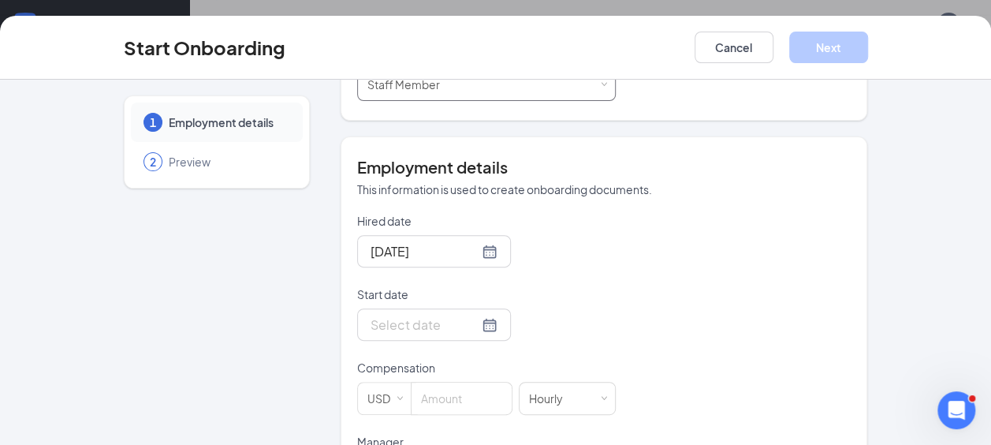
scroll to position [237, 0]
click at [468, 317] on div at bounding box center [434, 323] width 127 height 20
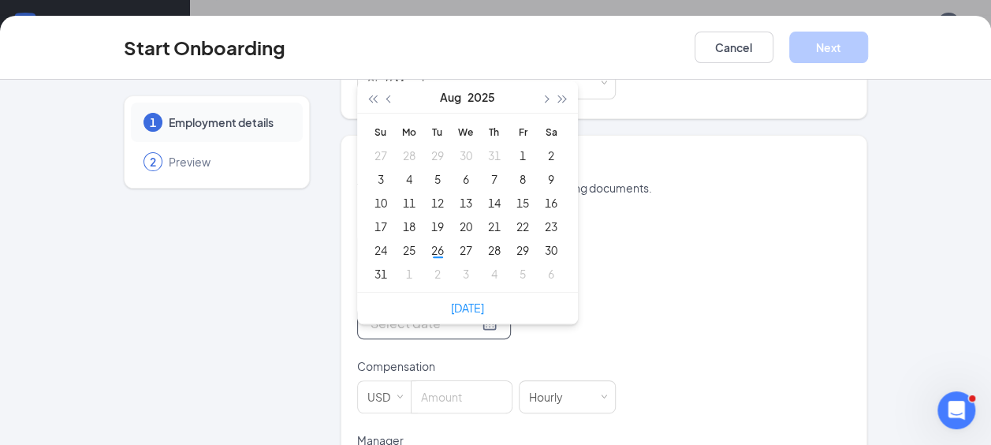
click at [453, 309] on link "[DATE]" at bounding box center [467, 307] width 33 height 14
type input "[DATE]"
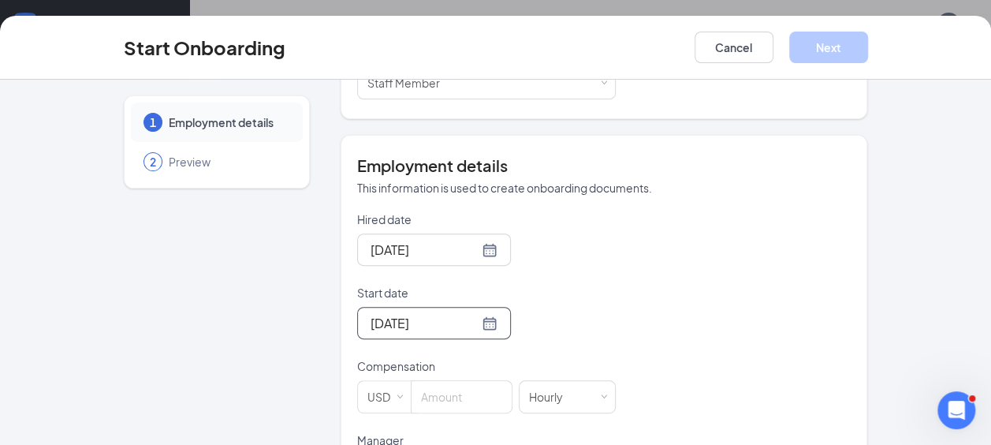
click at [467, 395] on input at bounding box center [462, 397] width 100 height 32
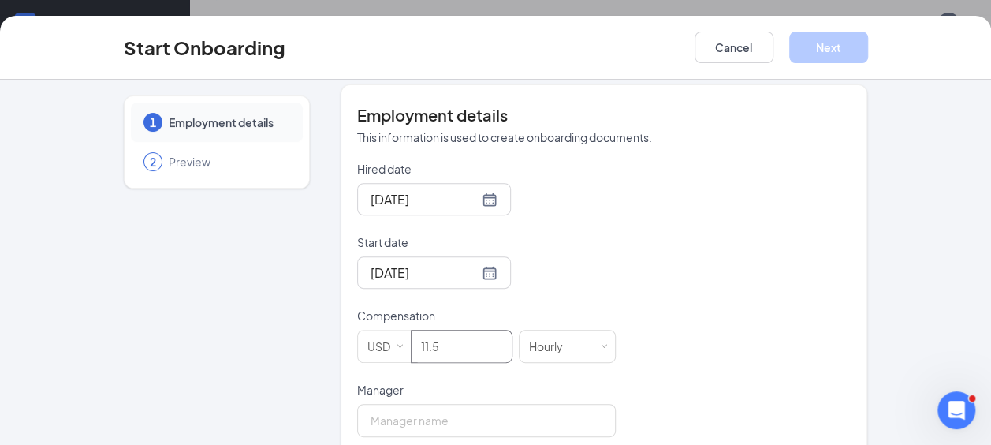
scroll to position [312, 0]
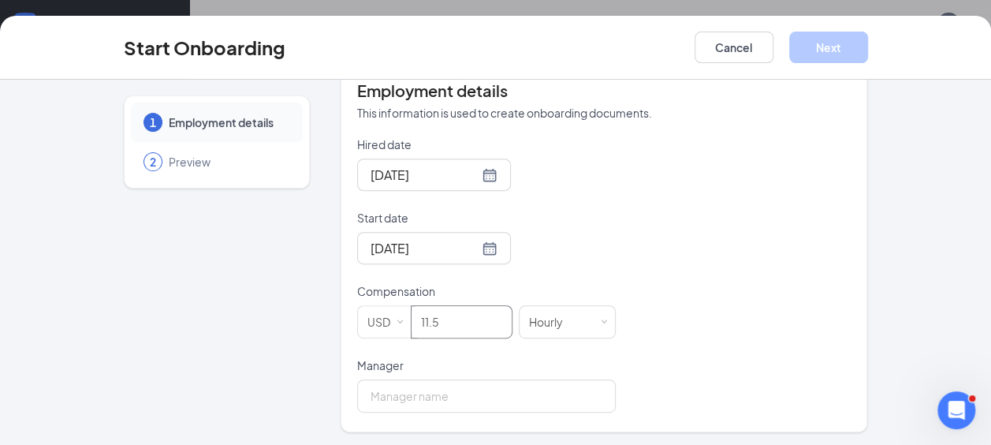
type input "11.5"
click at [495, 395] on input "Manager" at bounding box center [486, 395] width 259 height 33
type input "[PERSON_NAME]"
click at [808, 58] on button "Next" at bounding box center [828, 48] width 79 height 32
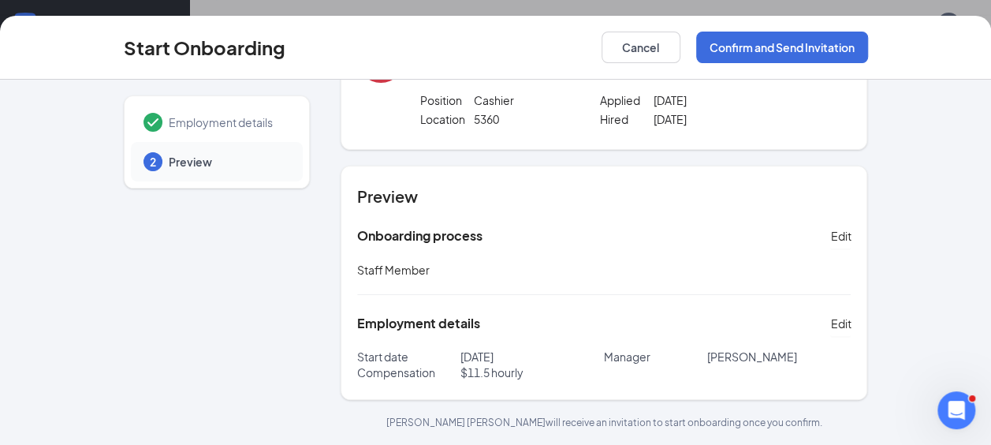
scroll to position [78, 0]
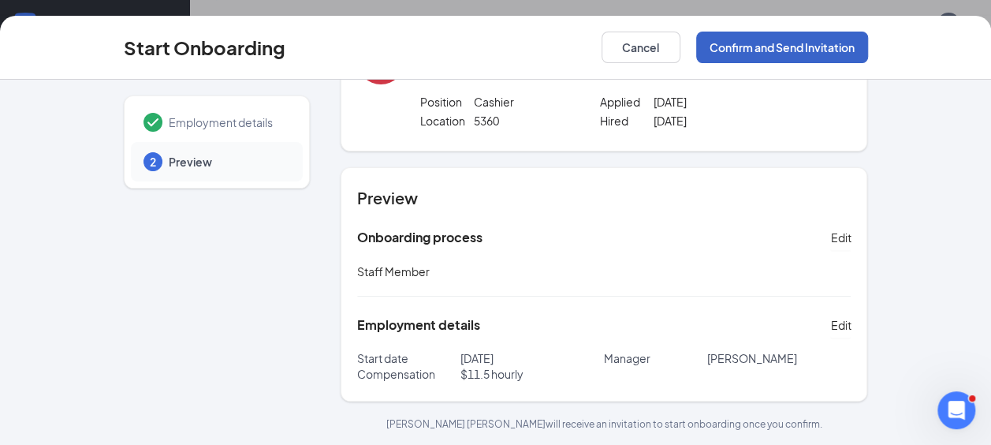
click at [783, 41] on button "Confirm and Send Invitation" at bounding box center [782, 48] width 172 height 32
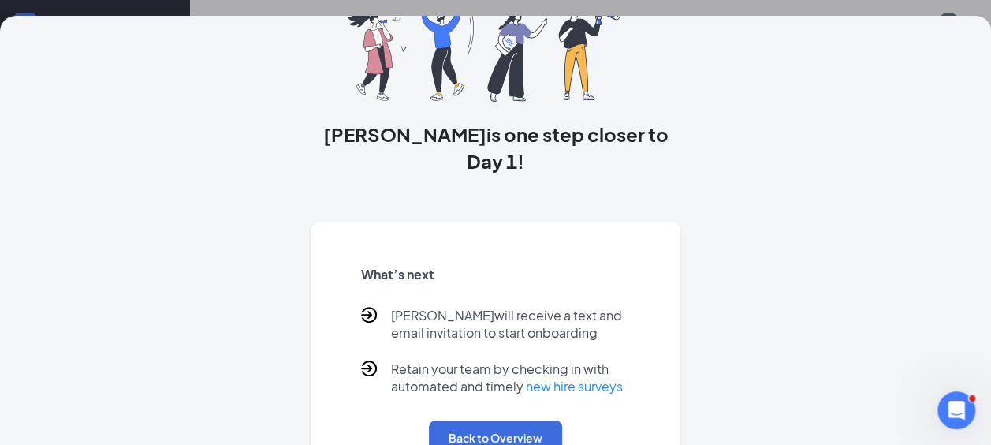
scroll to position [145, 0]
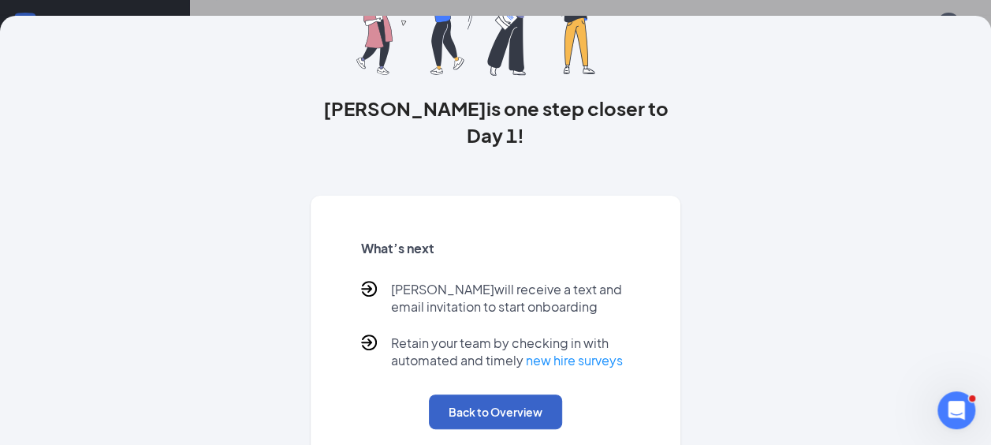
click at [491, 394] on button "Back to Overview" at bounding box center [495, 411] width 133 height 35
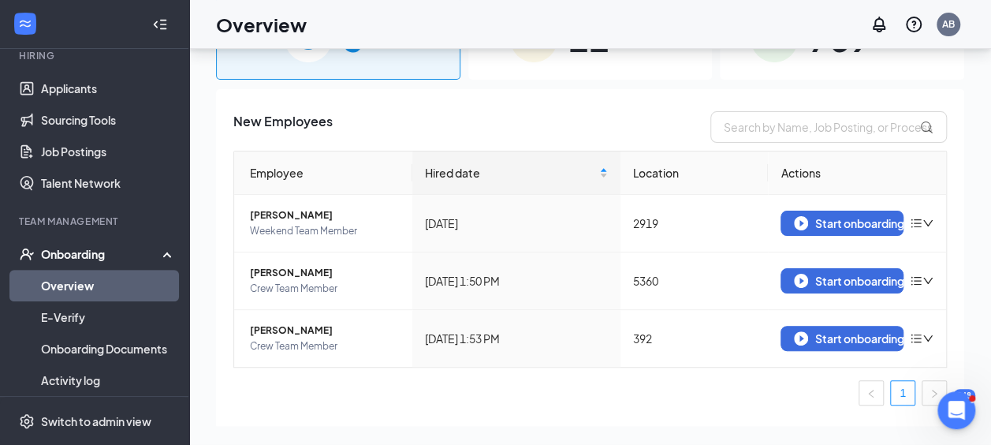
scroll to position [0, 0]
click at [823, 278] on div "Start onboarding" at bounding box center [842, 281] width 96 height 14
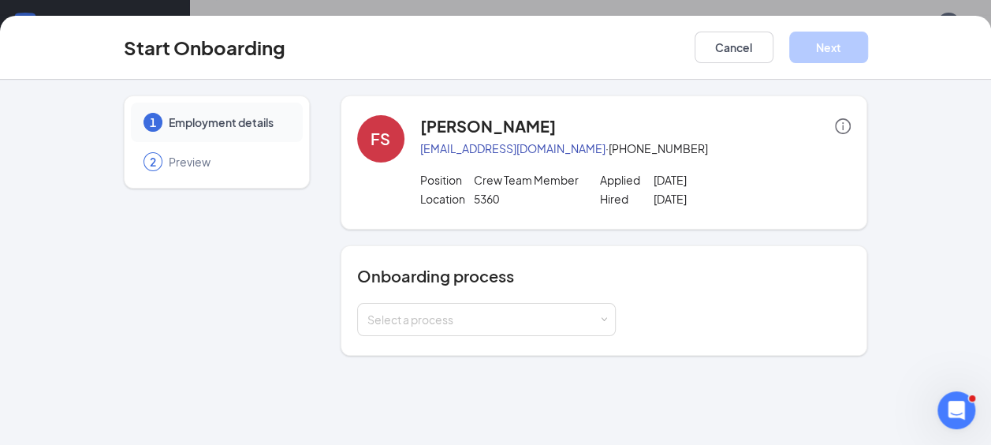
click at [498, 319] on div "Select a process" at bounding box center [483, 320] width 231 height 16
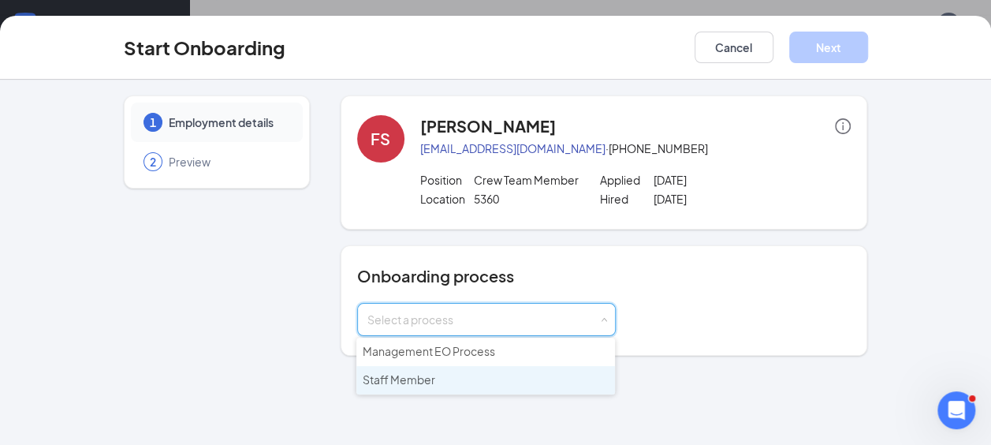
click at [459, 375] on li "Staff Member" at bounding box center [485, 380] width 259 height 28
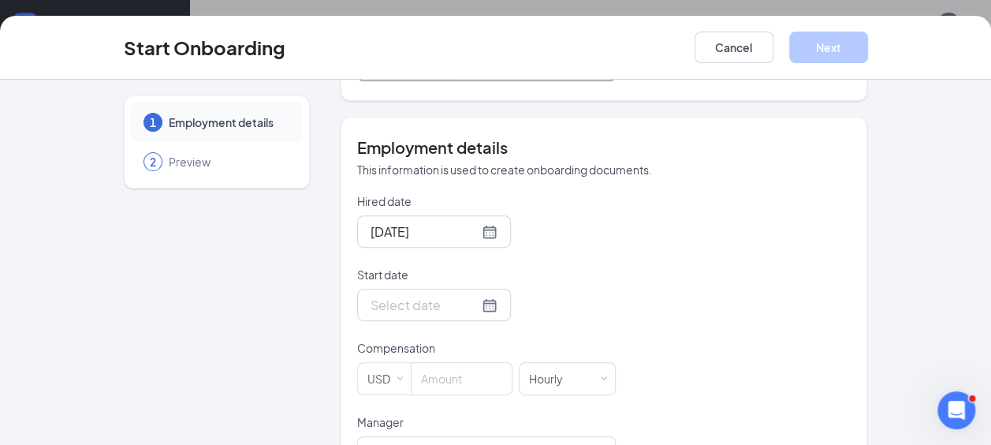
scroll to position [312, 0]
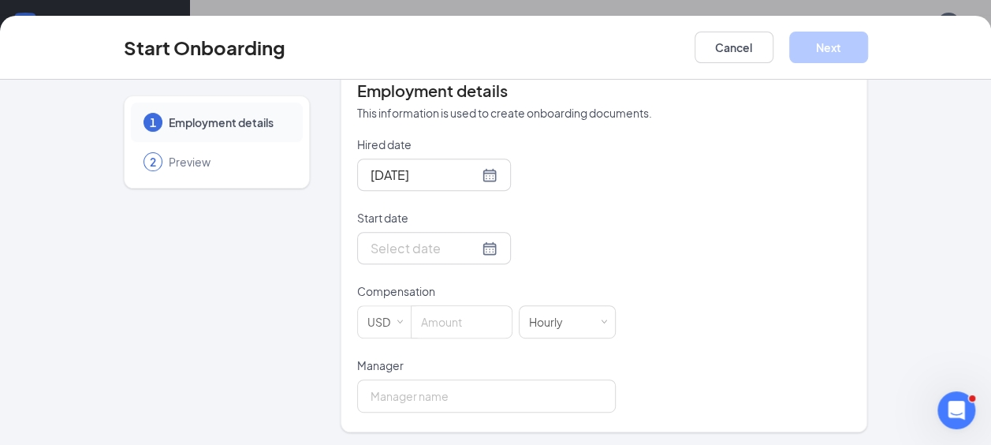
click at [465, 244] on div at bounding box center [434, 248] width 127 height 20
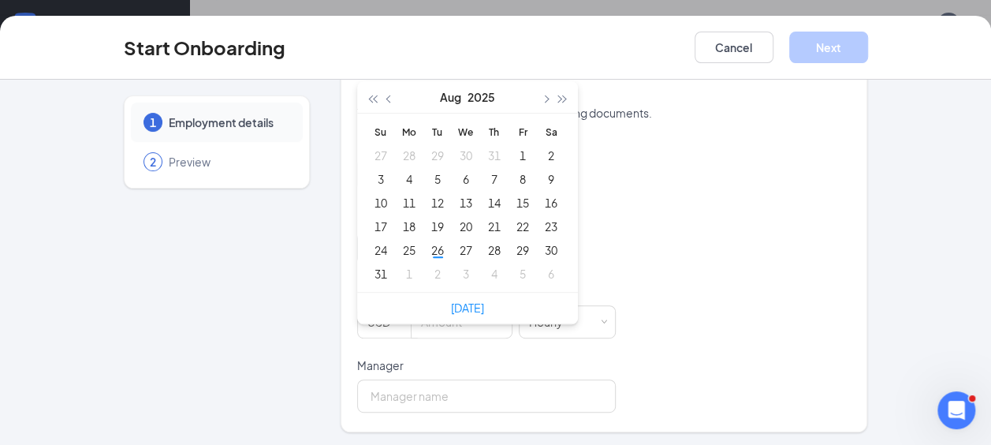
type input "[DATE]"
click at [464, 308] on link "[DATE]" at bounding box center [467, 307] width 33 height 14
type input "[DATE]"
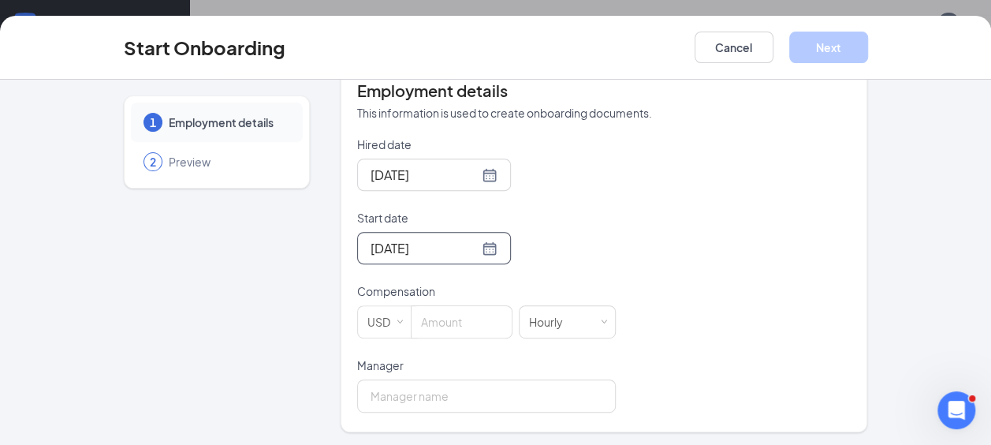
click at [457, 321] on input at bounding box center [462, 322] width 100 height 32
type input "11.5"
click at [493, 401] on input "Manager" at bounding box center [486, 395] width 259 height 33
type input "[PERSON_NAME]"
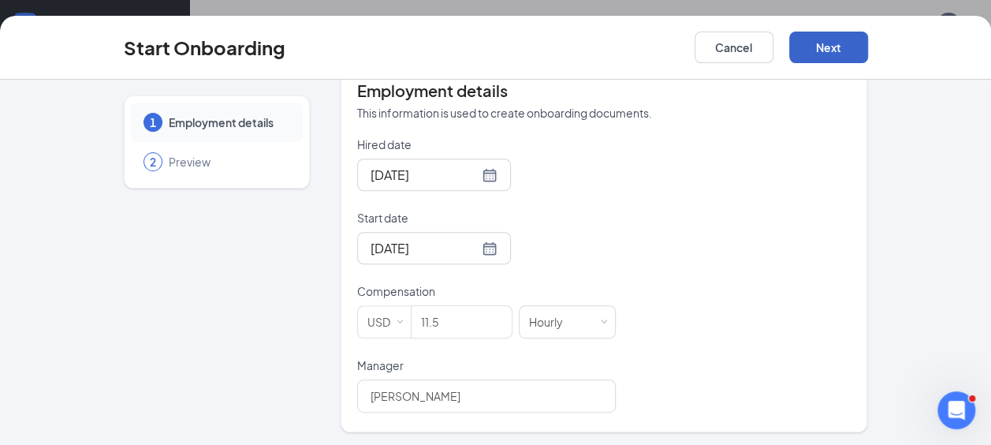
click at [823, 43] on button "Next" at bounding box center [828, 48] width 79 height 32
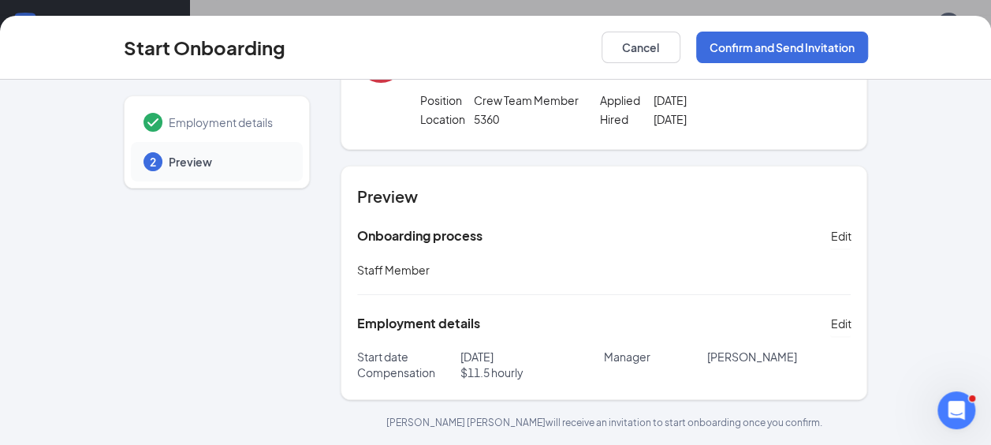
scroll to position [78, 0]
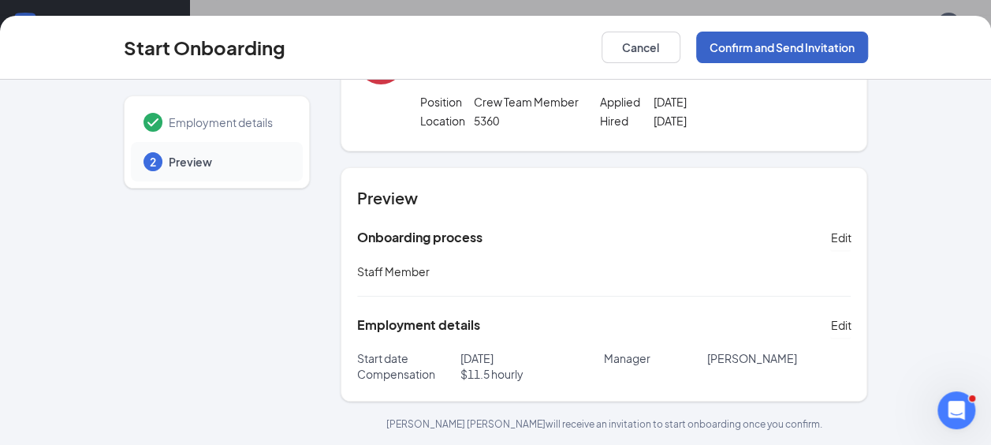
click at [817, 47] on button "Confirm and Send Invitation" at bounding box center [782, 48] width 172 height 32
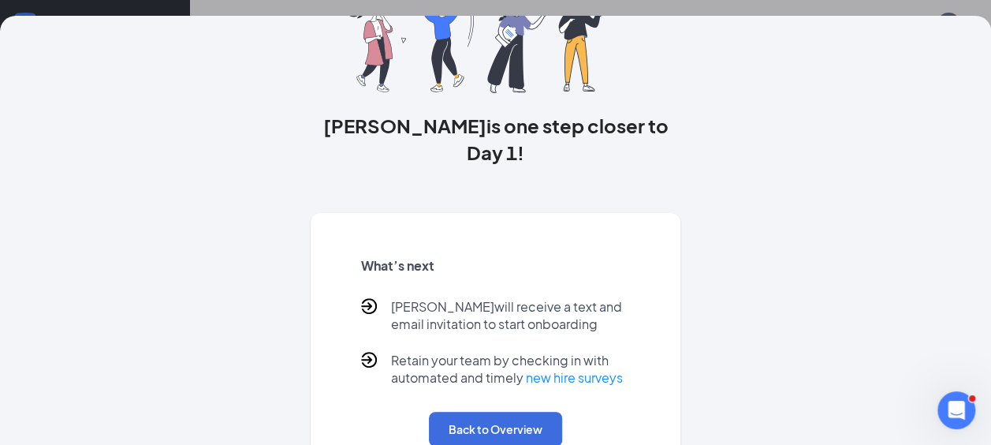
scroll to position [145, 0]
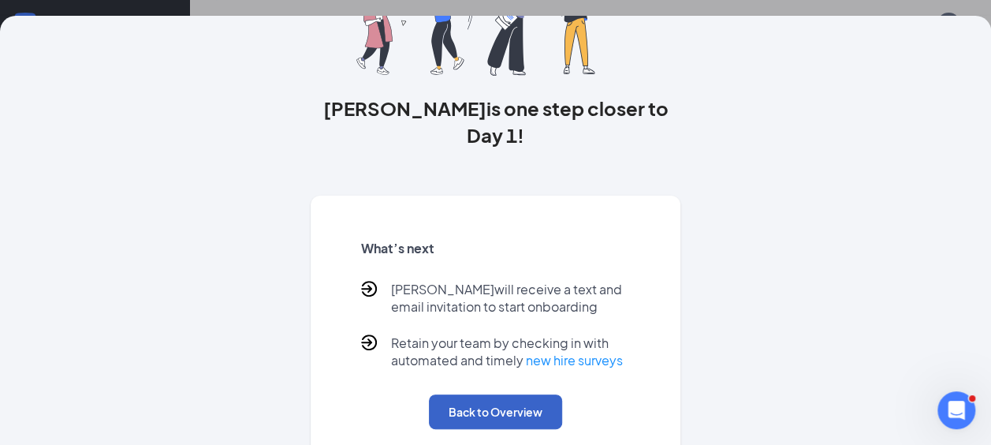
click at [503, 394] on button "Back to Overview" at bounding box center [495, 411] width 133 height 35
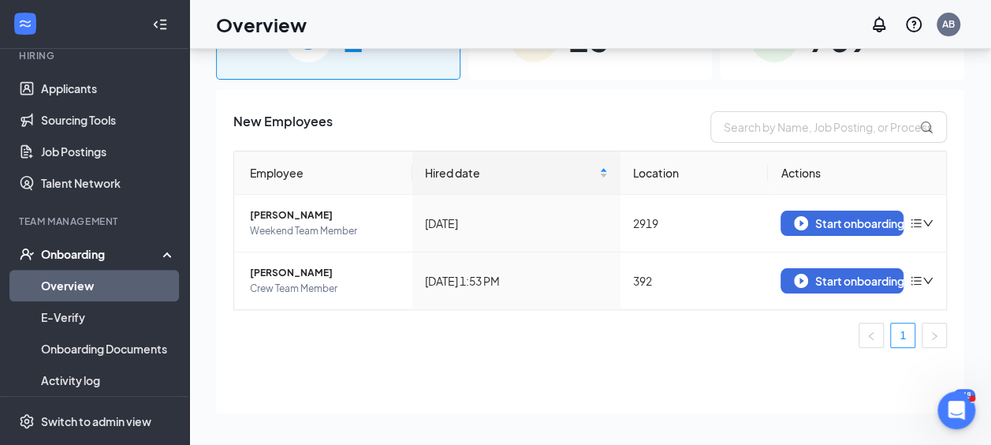
scroll to position [0, 0]
click at [863, 284] on div "Start onboarding" at bounding box center [842, 281] width 96 height 14
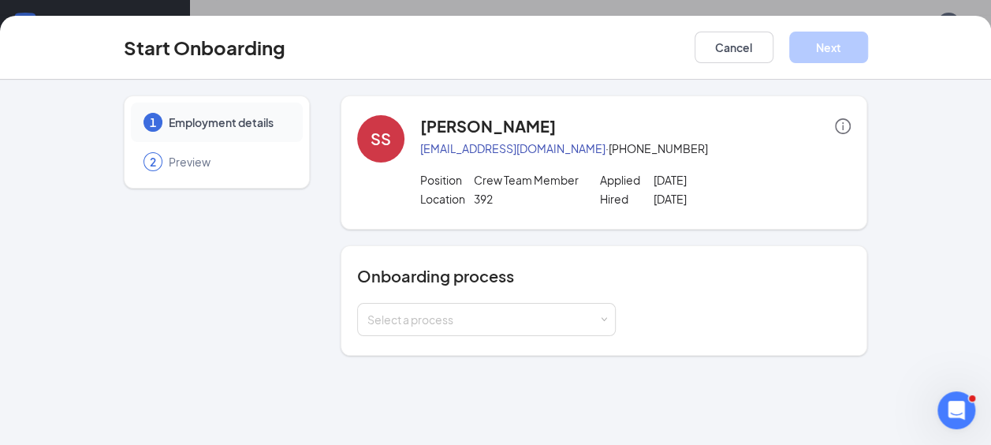
click at [549, 317] on div "Select a process" at bounding box center [483, 320] width 231 height 16
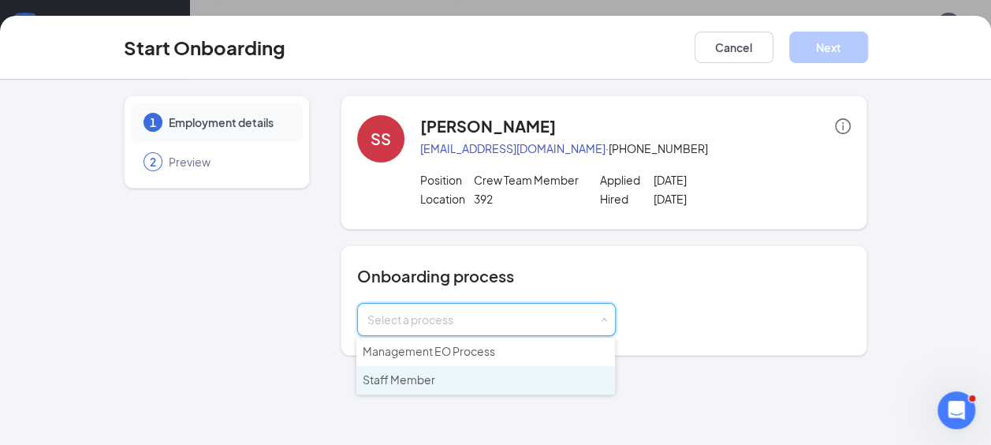
click at [470, 379] on li "Staff Member" at bounding box center [485, 380] width 259 height 28
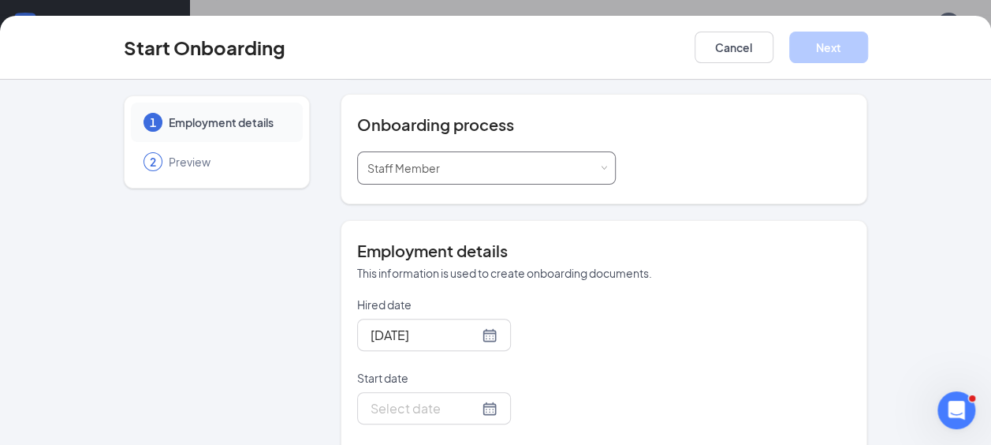
scroll to position [312, 0]
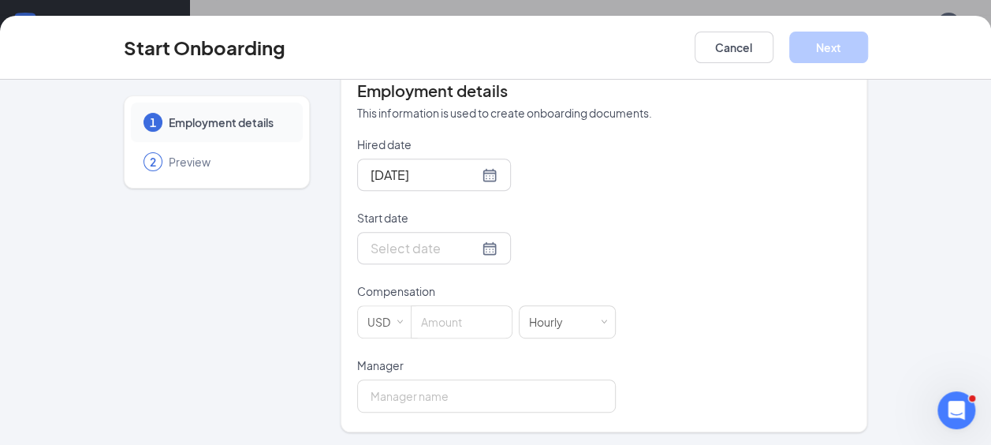
click at [466, 247] on div at bounding box center [434, 248] width 127 height 20
type input "[DATE]"
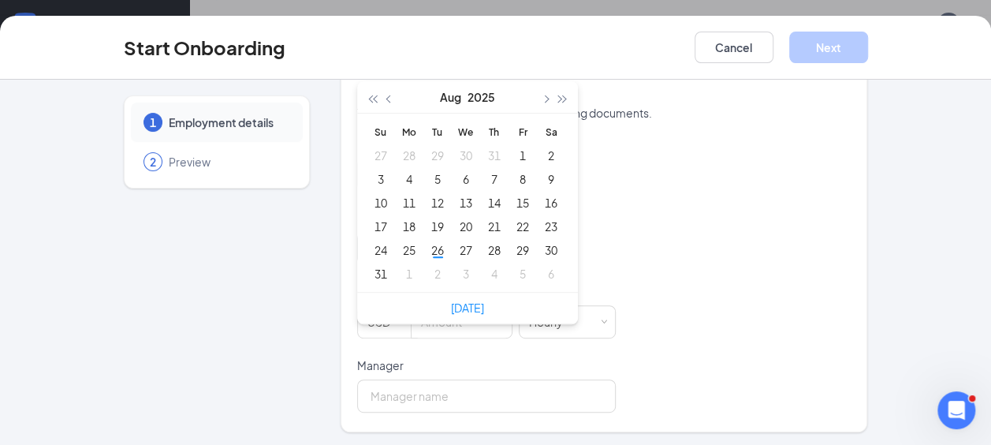
click at [465, 308] on link "[DATE]" at bounding box center [467, 307] width 33 height 14
type input "[DATE]"
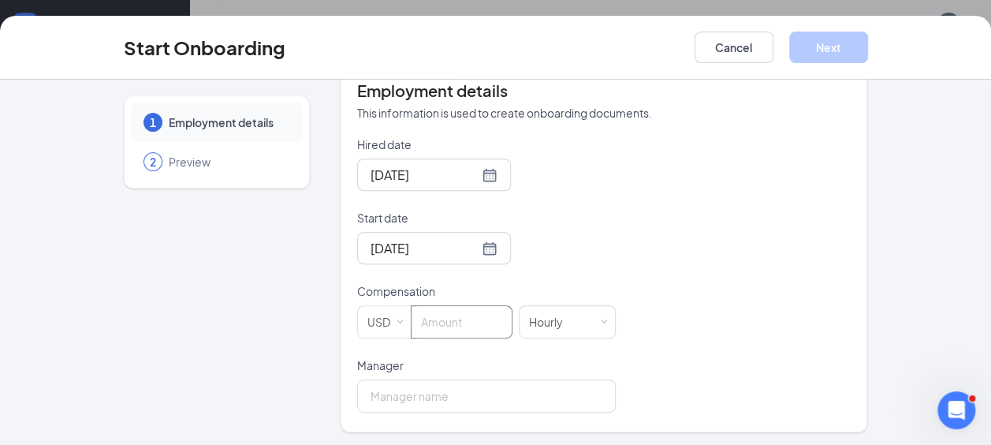
click at [459, 325] on input at bounding box center [462, 322] width 100 height 32
type input "11.25"
click at [503, 391] on input "Manager" at bounding box center [486, 395] width 259 height 33
type input "[PERSON_NAME]"
click at [445, 317] on input "11.25" at bounding box center [462, 322] width 100 height 32
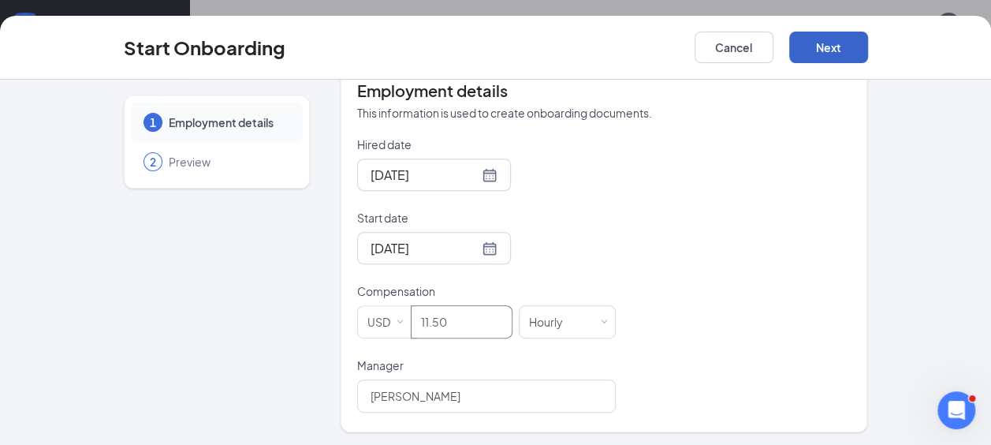
type input "11.5"
click at [825, 51] on button "Next" at bounding box center [828, 48] width 79 height 32
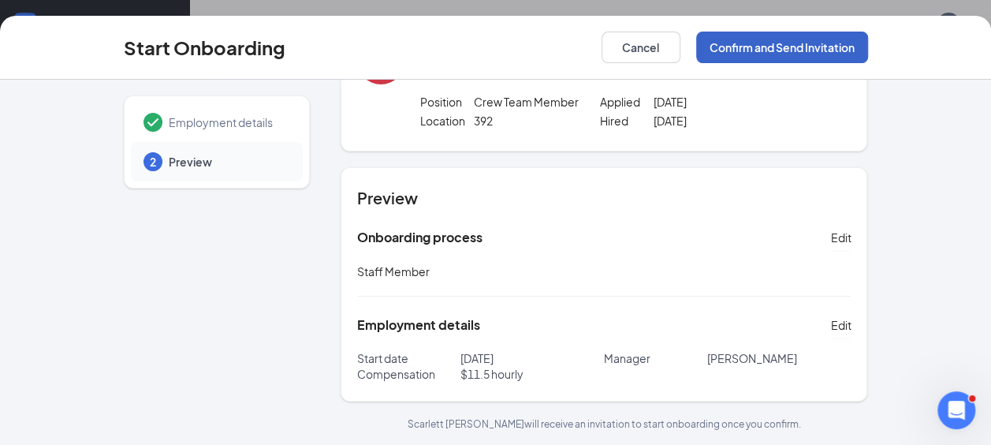
click at [779, 47] on button "Confirm and Send Invitation" at bounding box center [782, 48] width 172 height 32
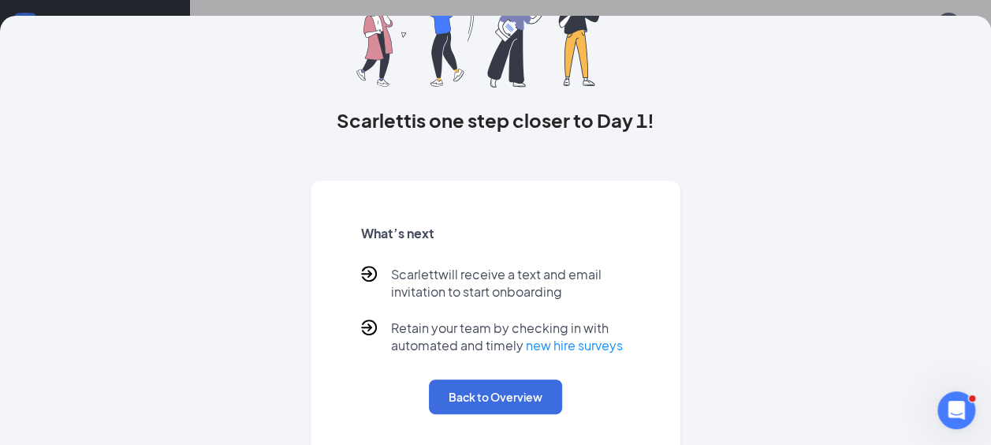
scroll to position [145, 0]
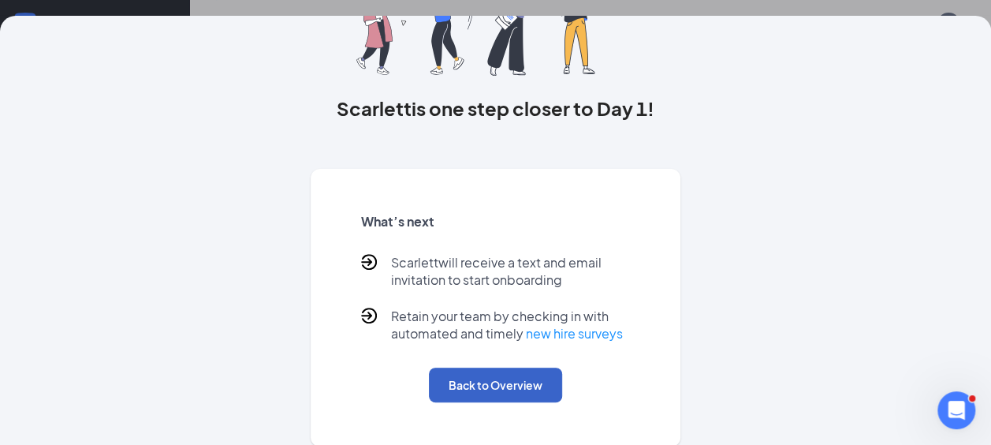
click at [494, 382] on button "Back to Overview" at bounding box center [495, 385] width 133 height 35
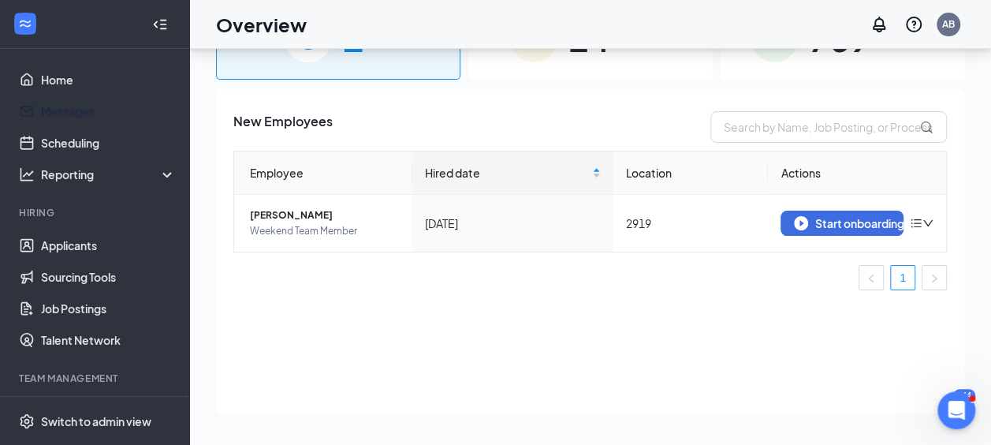
scroll to position [0, 0]
